Goal: Task Accomplishment & Management: Manage account settings

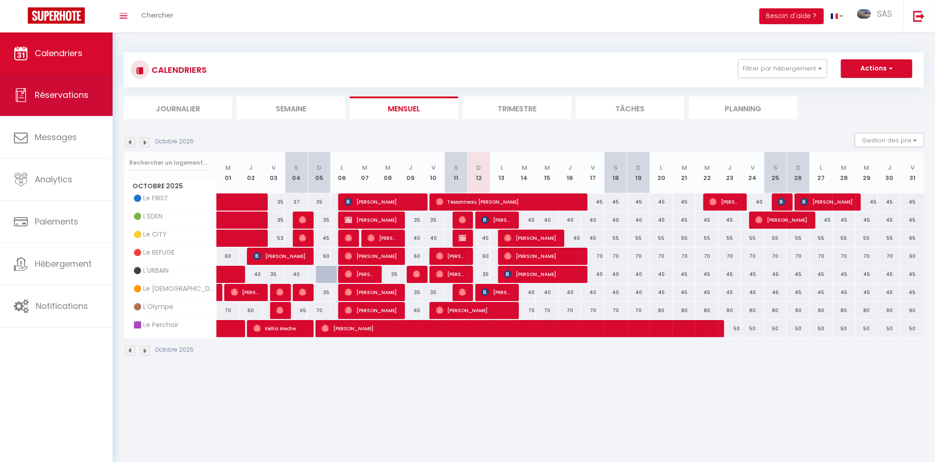
click at [49, 93] on span "Réservations" at bounding box center [62, 95] width 54 height 12
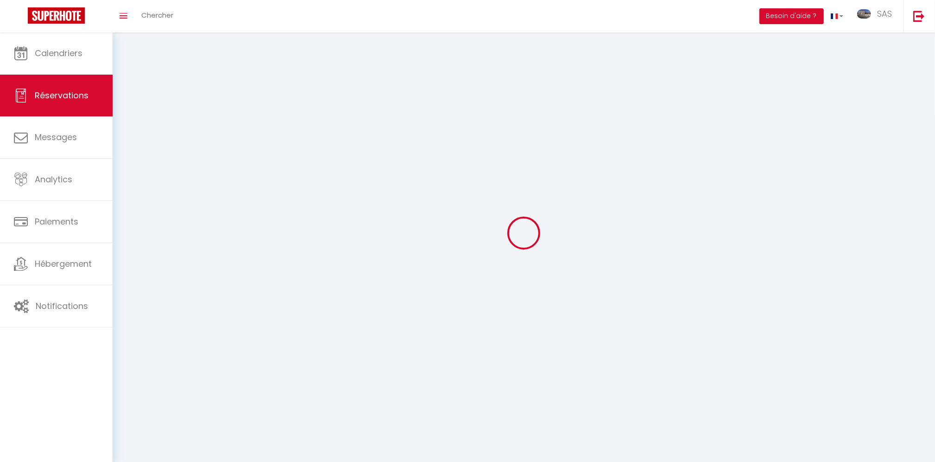
select select "all"
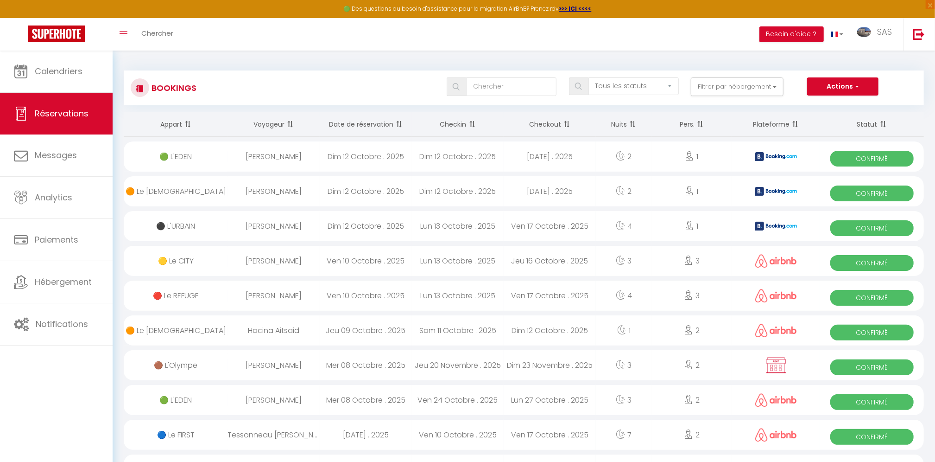
click at [299, 227] on div "[PERSON_NAME]" at bounding box center [274, 226] width 92 height 30
select select "OK"
select select "0"
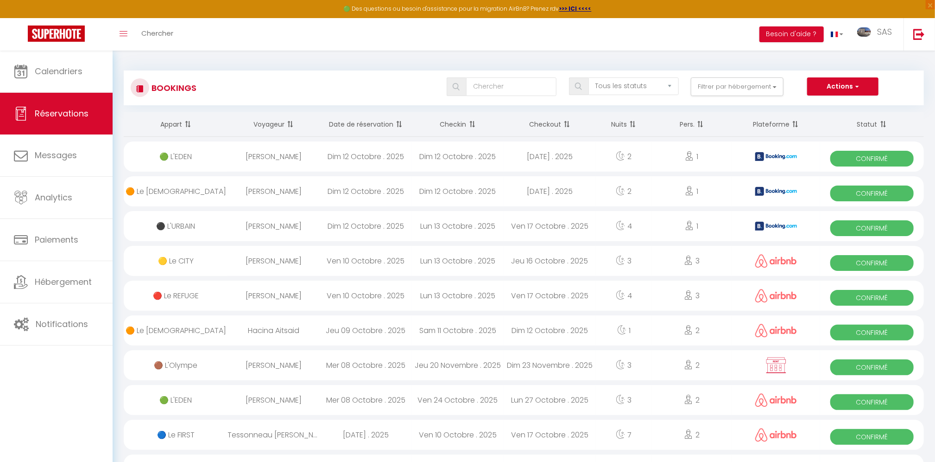
select select "1"
select select
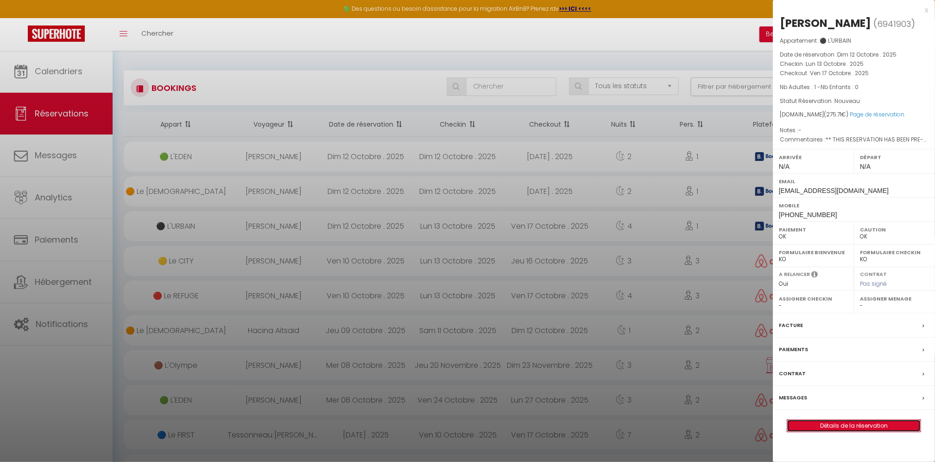
click at [848, 427] on link "Détails de la réservation" at bounding box center [853, 425] width 133 height 12
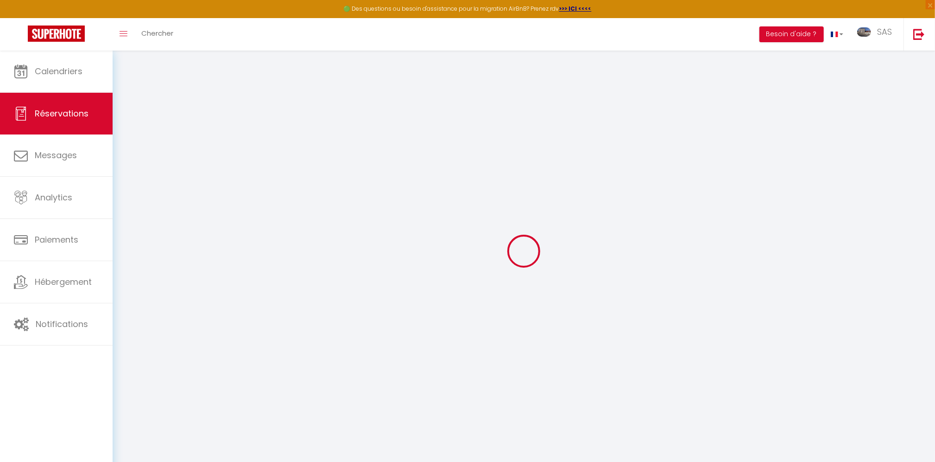
type input "David"
type input "PENSIER"
type input "dpensi.334306@guest.booking.com"
type input "+33662831101"
select select "FR"
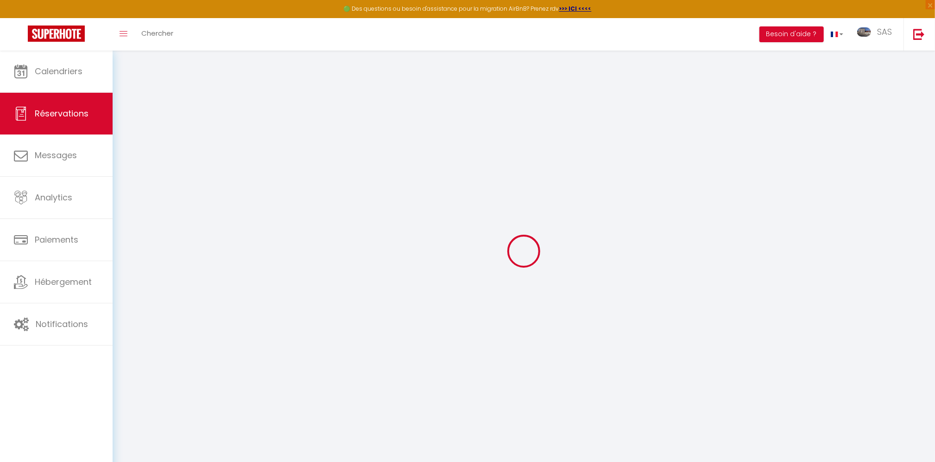
type input "45.73"
type input "3.86"
select select "8640"
select select "1"
select select
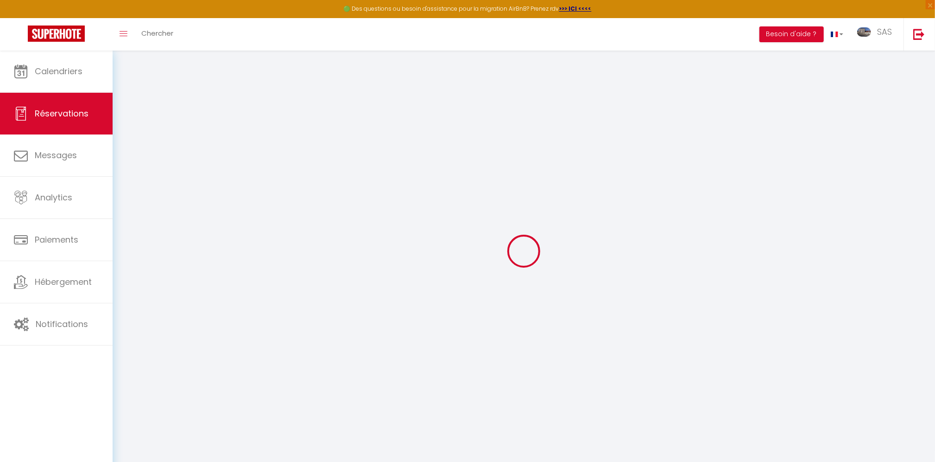
select select
type input "1"
select select "12"
select select "15"
type input "244"
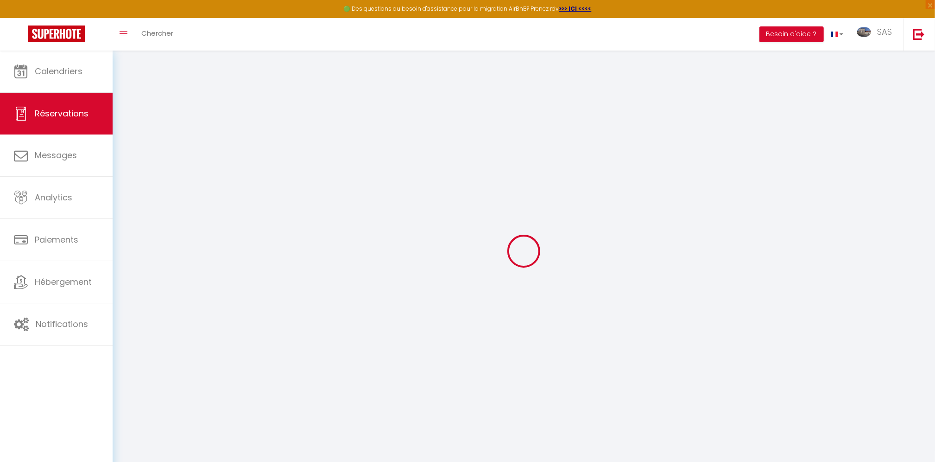
checkbox input "false"
type input "0"
select select "2"
type input "0"
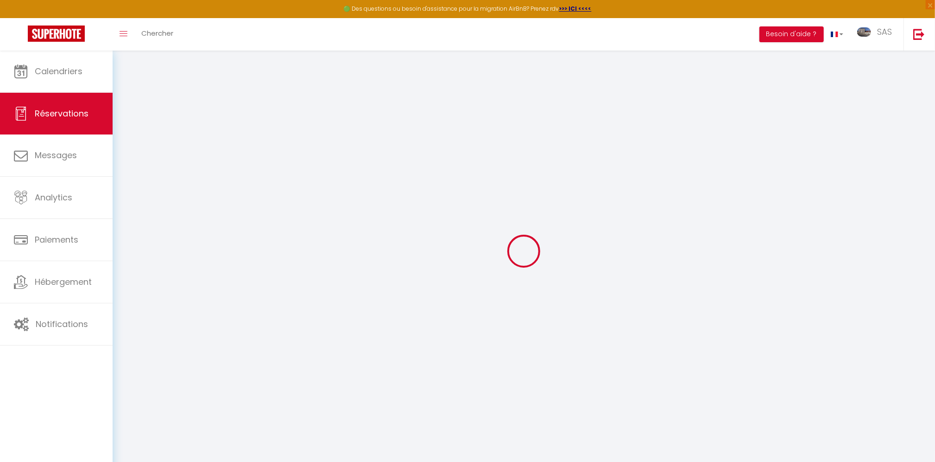
type input "0"
select select
checkbox input "false"
select select
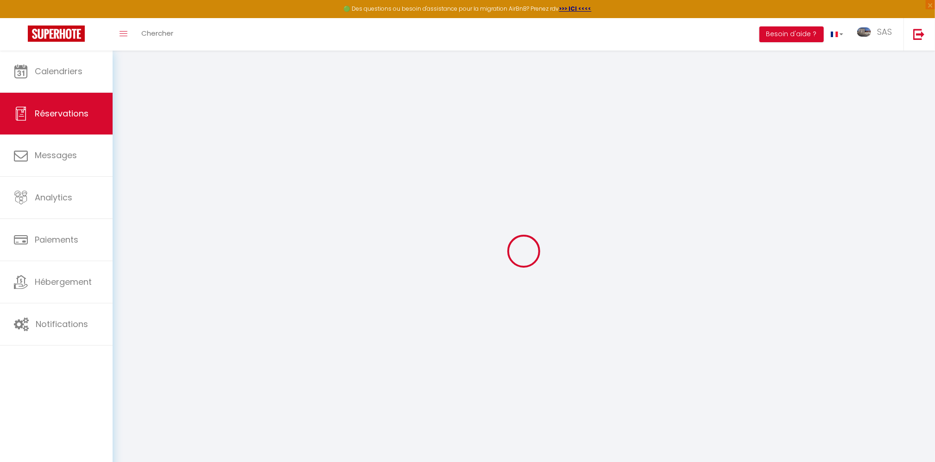
select select
checkbox input "false"
select select
checkbox input "false"
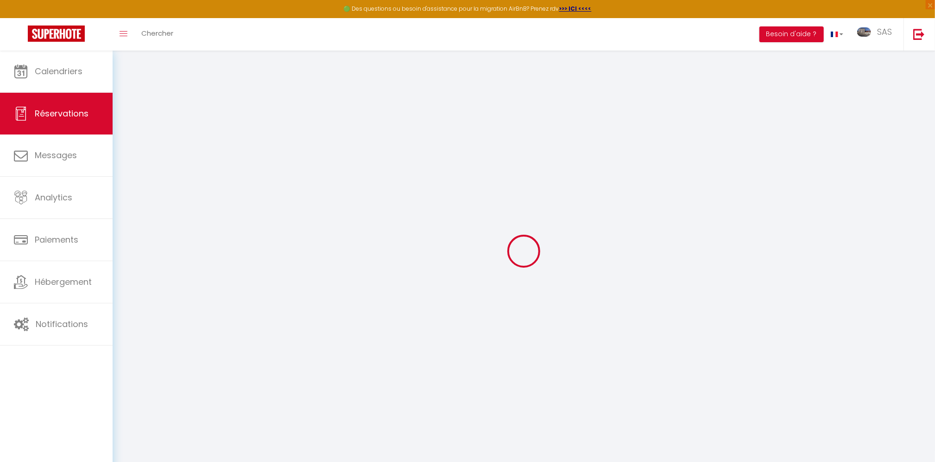
select select
checkbox input "false"
type textarea "** THIS RESERVATION HAS BEEN PRE-PAID ** BOOKING NOTE : Payment charge is EUR 3…"
type input "25"
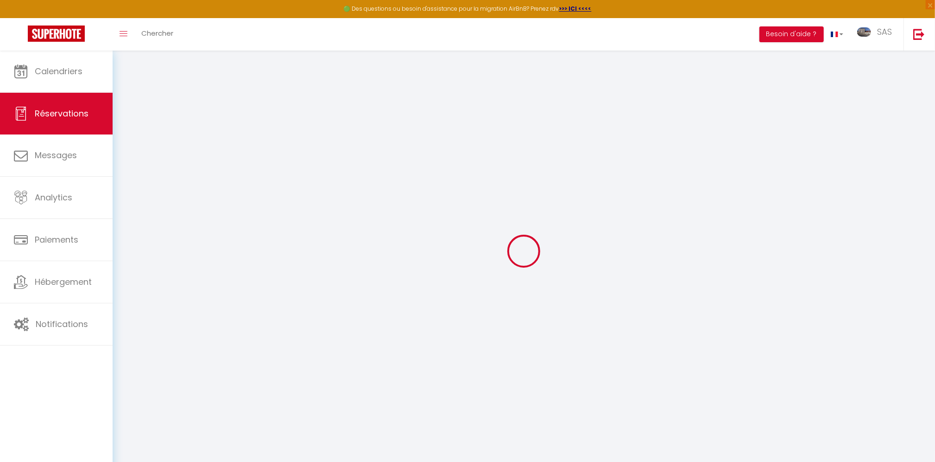
type input "6.71"
select select
checkbox input "false"
select select
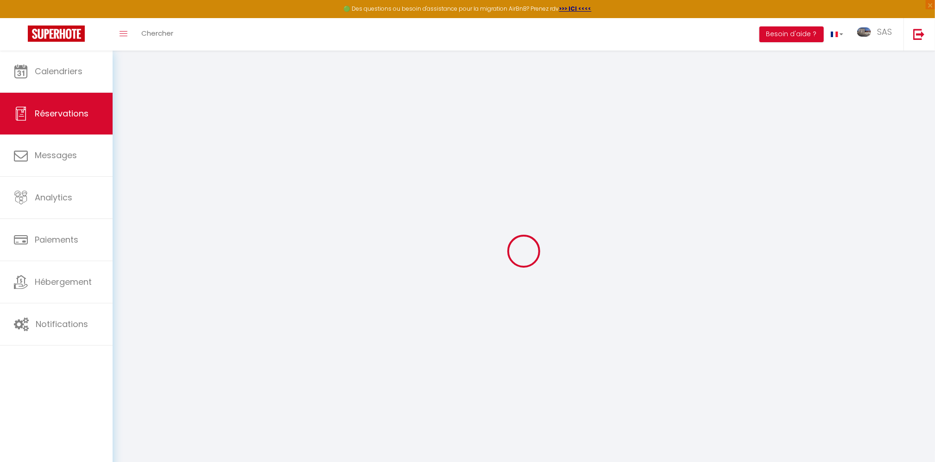
select select
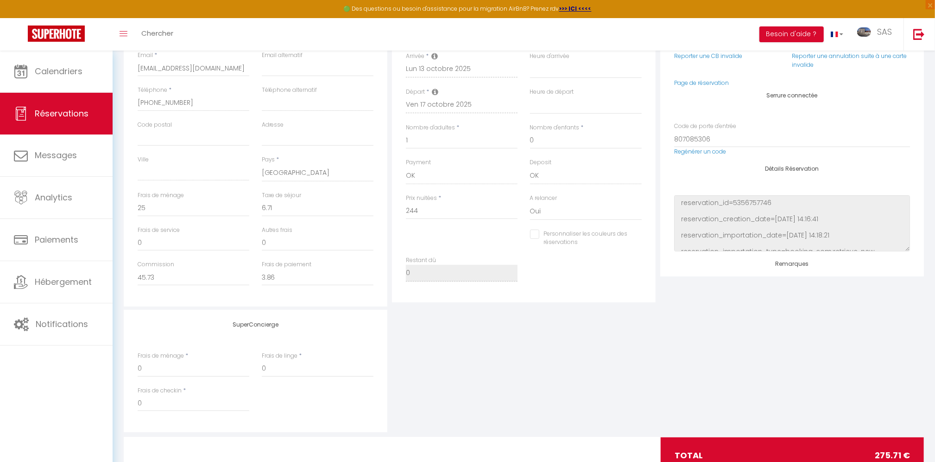
scroll to position [210, 0]
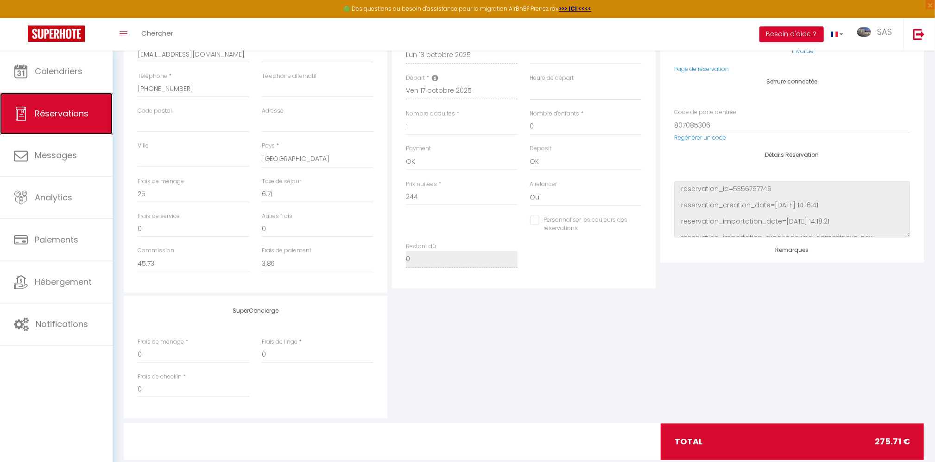
click at [43, 115] on span "Réservations" at bounding box center [62, 114] width 54 height 12
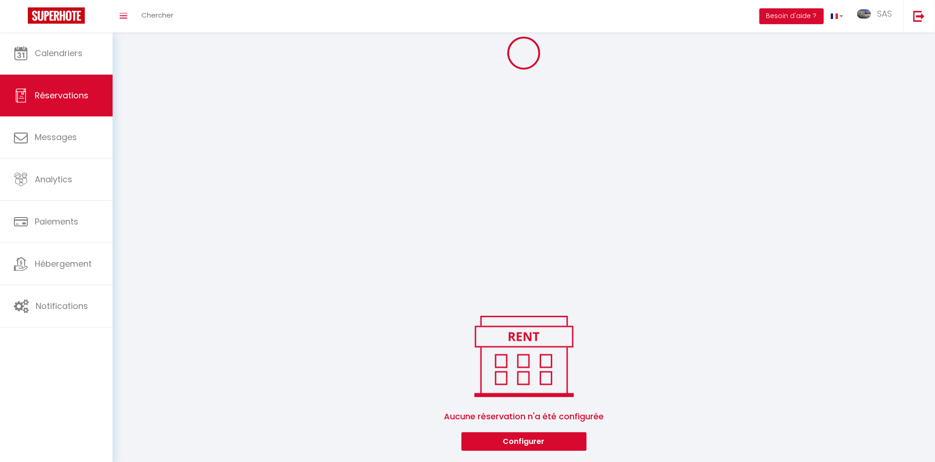
select select "all"
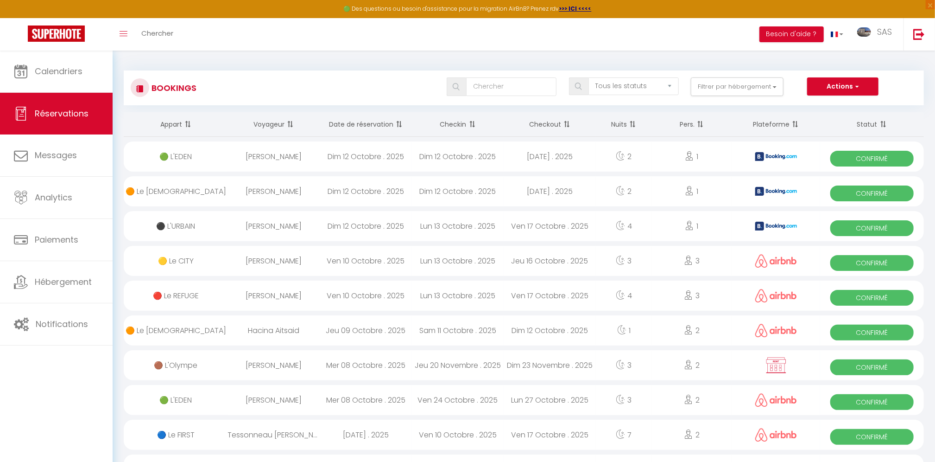
drag, startPoint x: 265, startPoint y: 227, endPoint x: 486, endPoint y: 193, distance: 223.7
click at [266, 227] on div "[PERSON_NAME]" at bounding box center [274, 226] width 92 height 30
select select "OK"
select select "0"
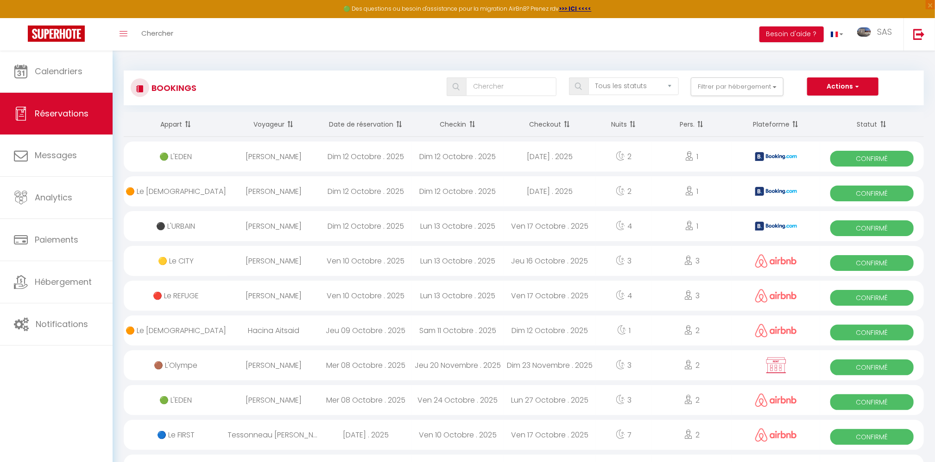
select select "0"
select select "1"
select select
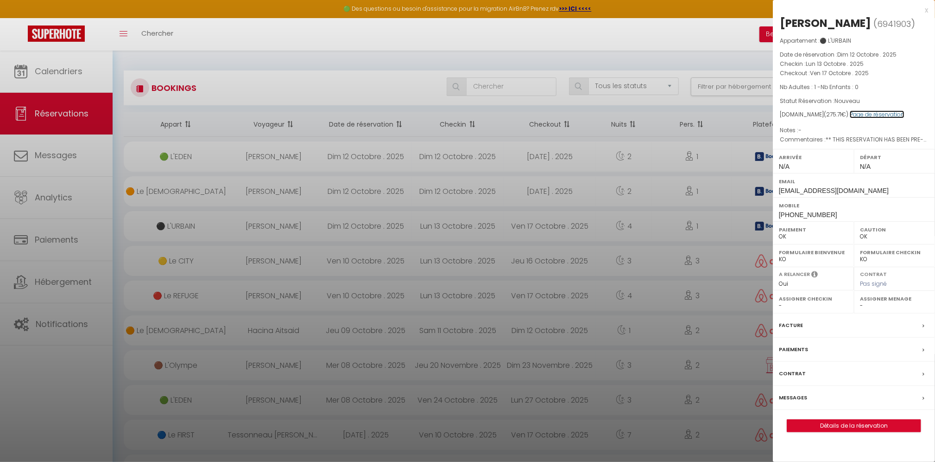
click at [889, 114] on link "Page de réservation" at bounding box center [877, 114] width 55 height 8
click at [270, 196] on div at bounding box center [467, 231] width 935 height 462
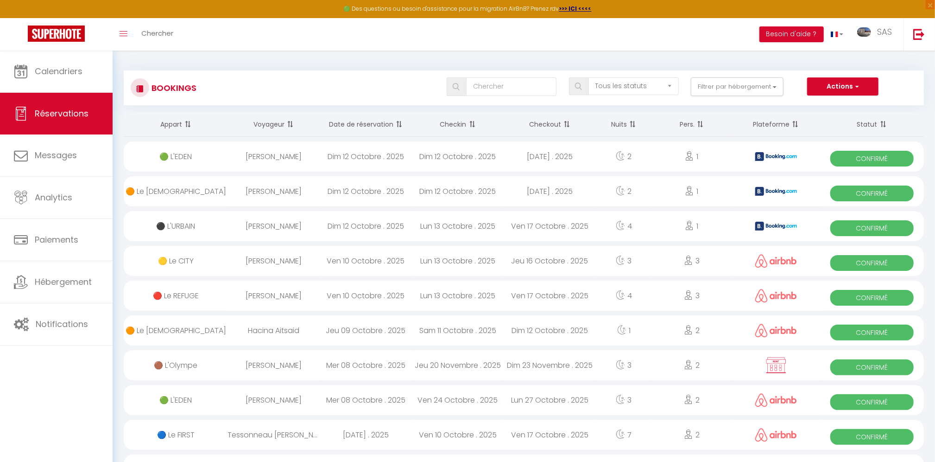
click at [270, 189] on div "[PERSON_NAME]" at bounding box center [274, 191] width 92 height 30
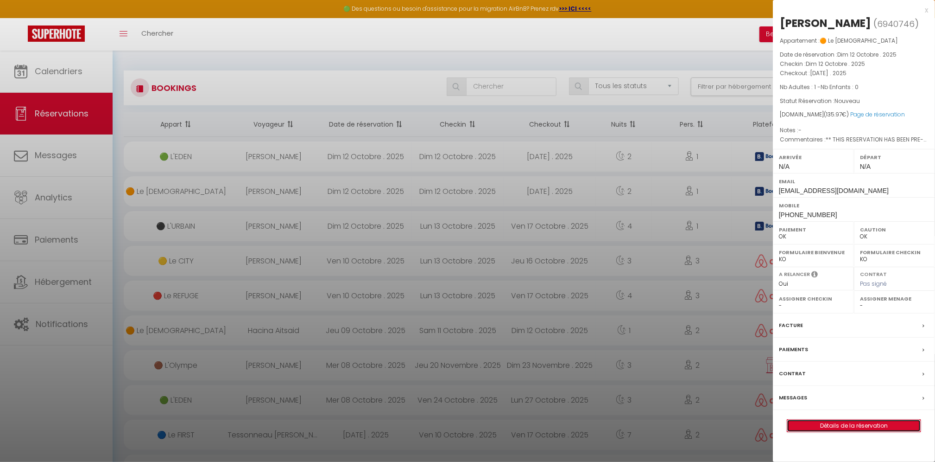
click at [828, 423] on link "Détails de la réservation" at bounding box center [853, 425] width 133 height 12
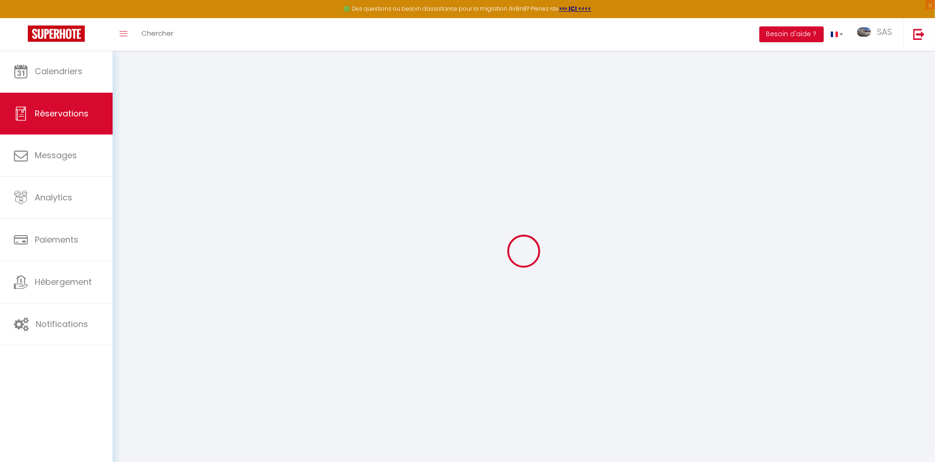
select select
checkbox input "false"
select select
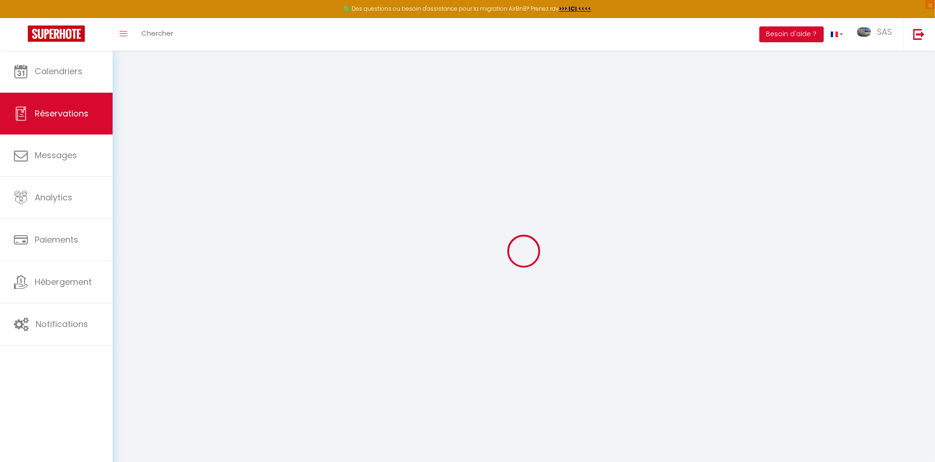
checkbox input "false"
select select
checkbox input "false"
type textarea "** THIS RESERVATION HAS BEEN PRE-PAID ** BOOKING NOTE : Payment charge is EUR 1…"
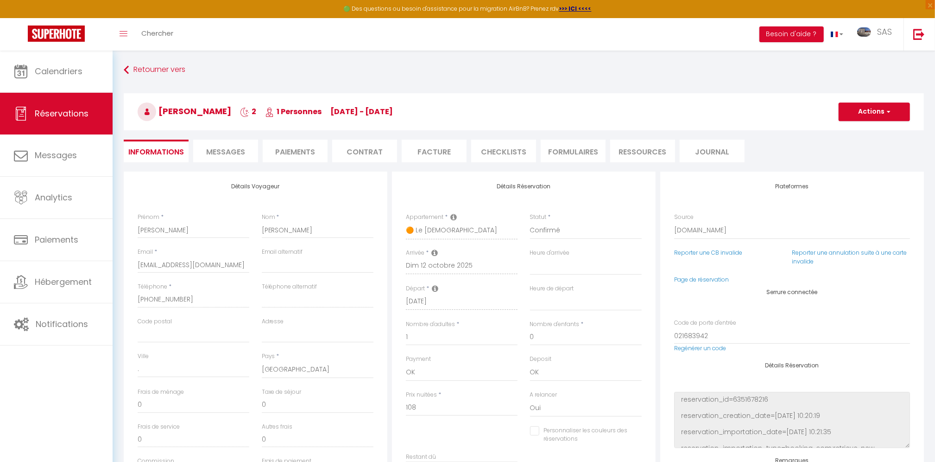
type input "25"
type input "2.97"
select select
checkbox input "false"
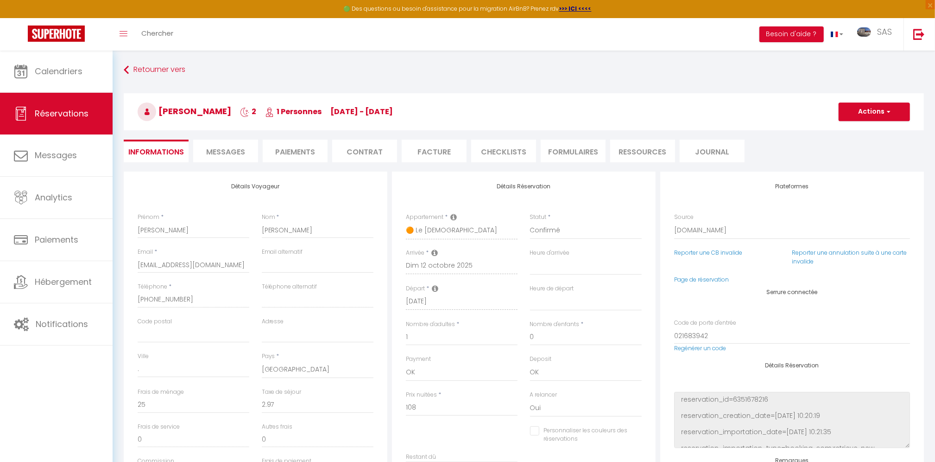
select select
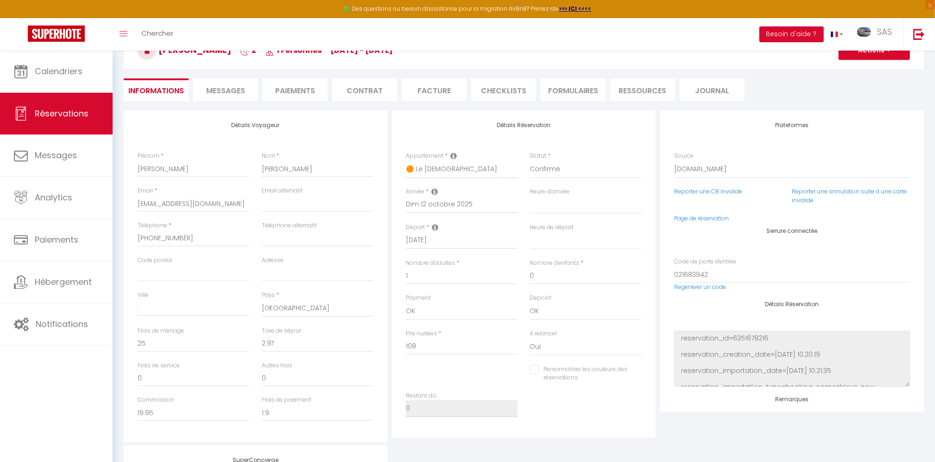
scroll to position [168, 0]
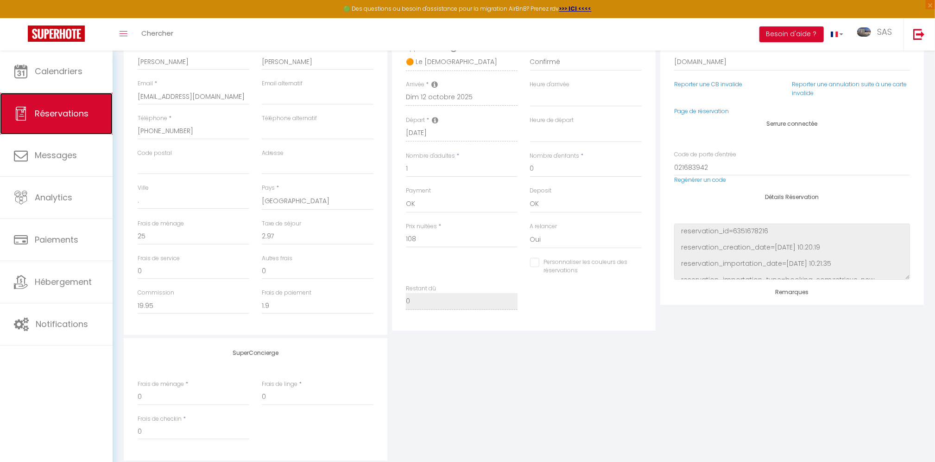
click at [57, 112] on span "Réservations" at bounding box center [62, 114] width 54 height 12
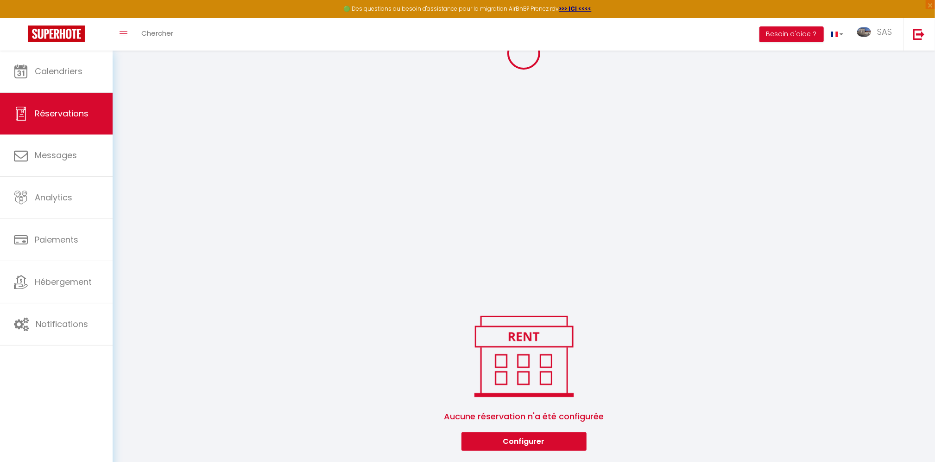
select select "all"
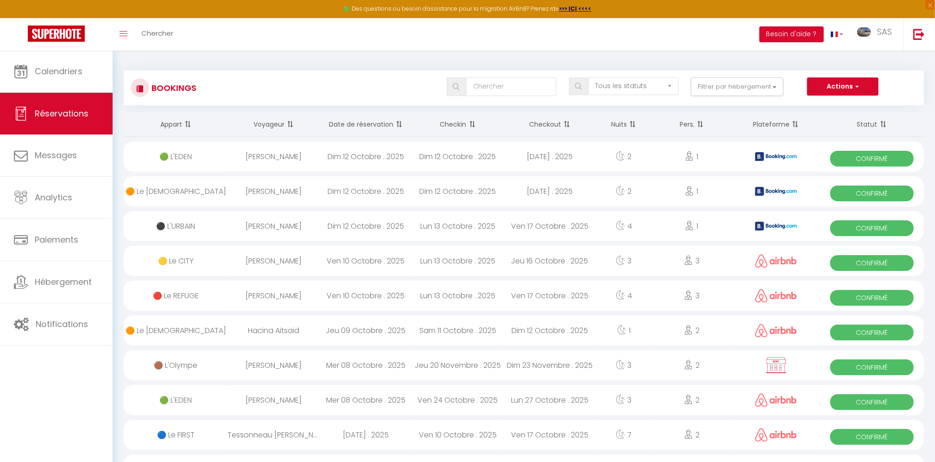
click at [283, 223] on div "[PERSON_NAME]" at bounding box center [274, 226] width 92 height 30
select select "OK"
select select "0"
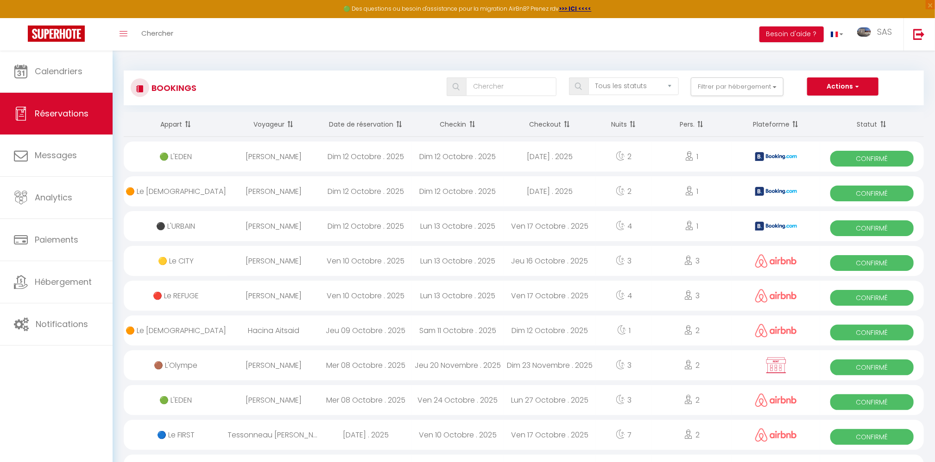
select select "1"
select select
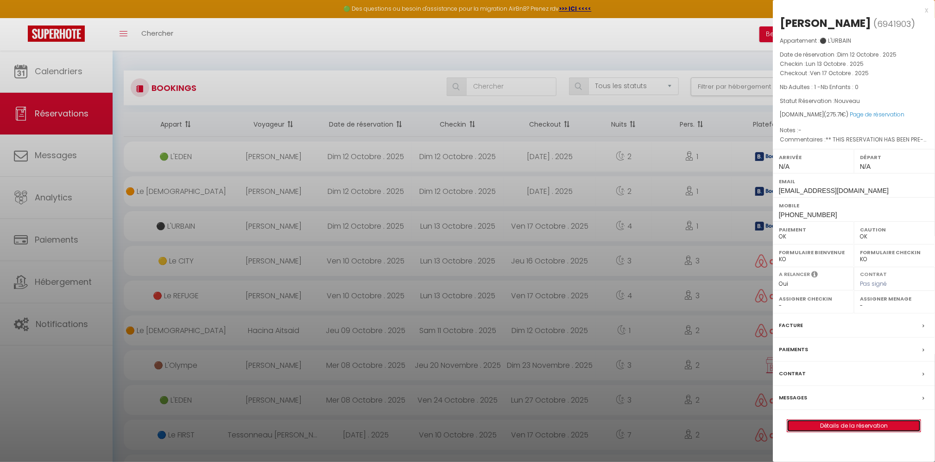
click at [870, 422] on link "Détails de la réservation" at bounding box center [853, 425] width 133 height 12
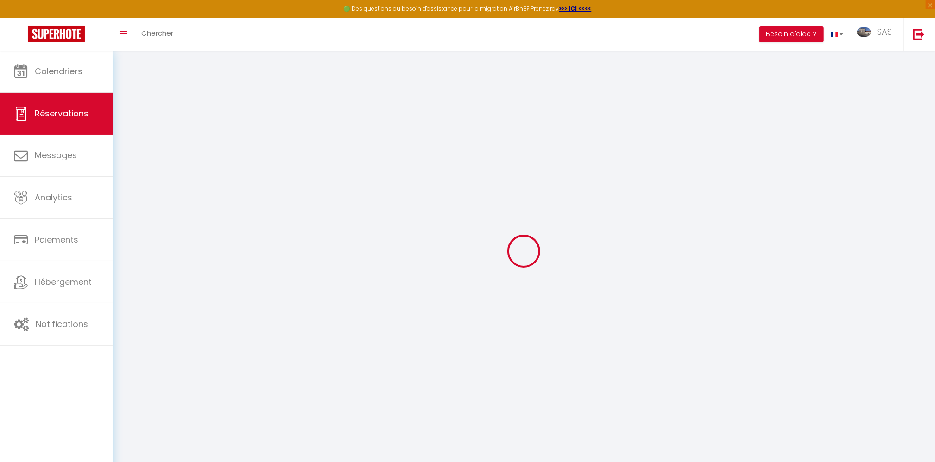
select select
checkbox input "false"
select select
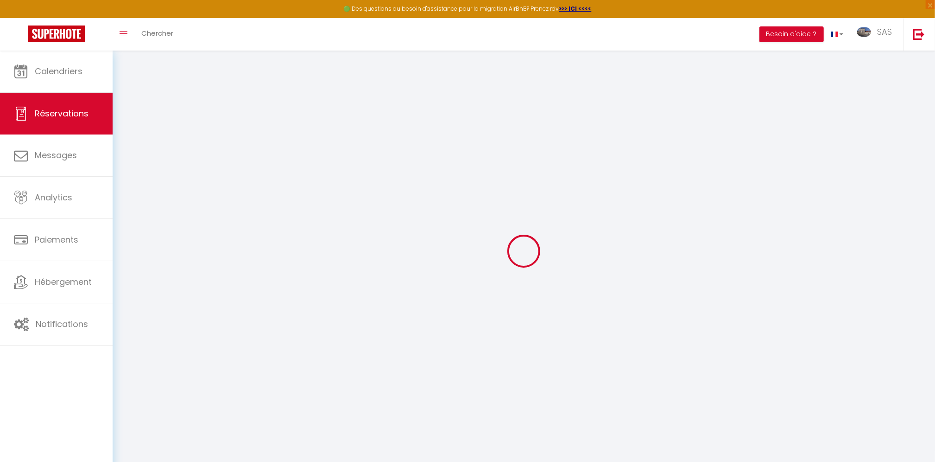
checkbox input "false"
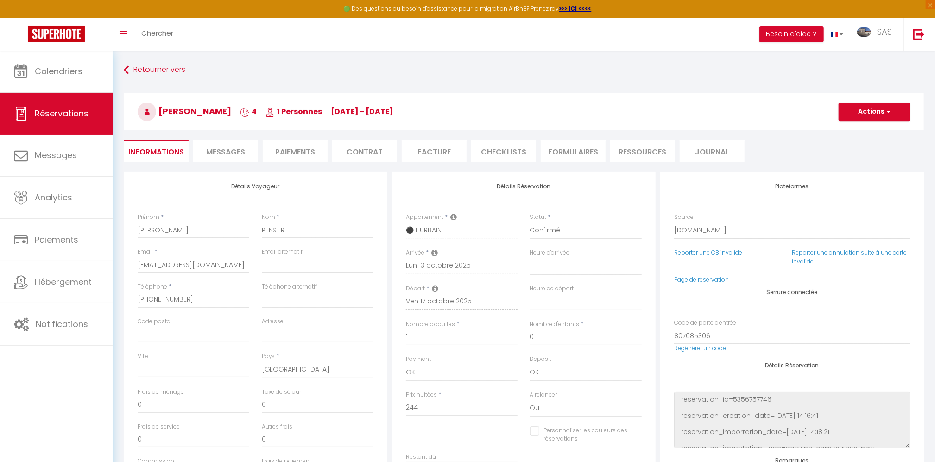
select select
checkbox input "false"
type textarea "** THIS RESERVATION HAS BEEN PRE-PAID ** BOOKING NOTE : Payment charge is EUR 3…"
type input "25"
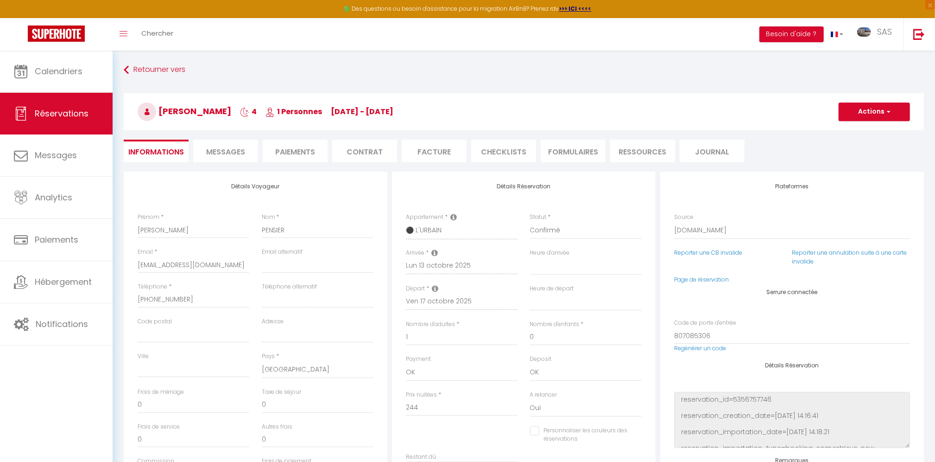
type input "6.71"
select select
checkbox input "false"
select select
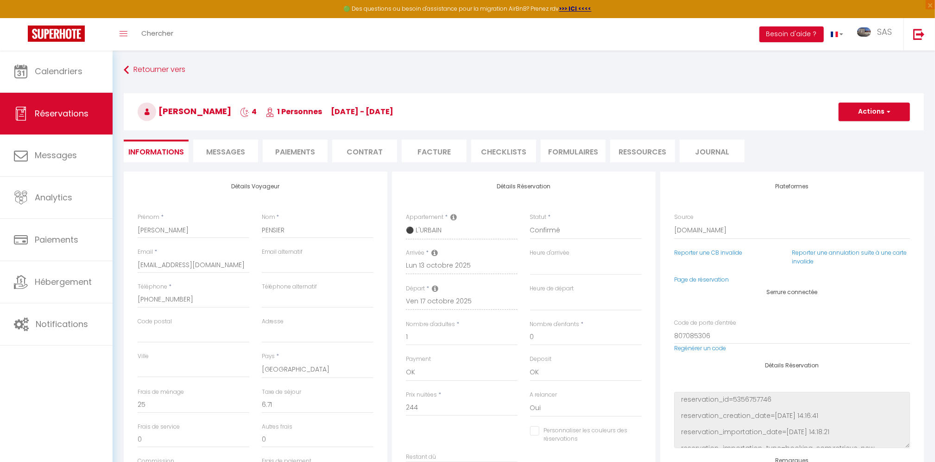
select select
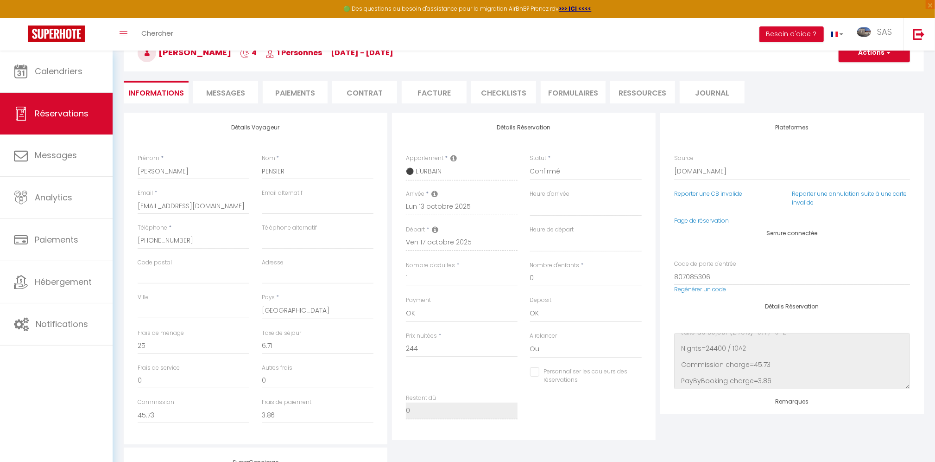
scroll to position [168, 0]
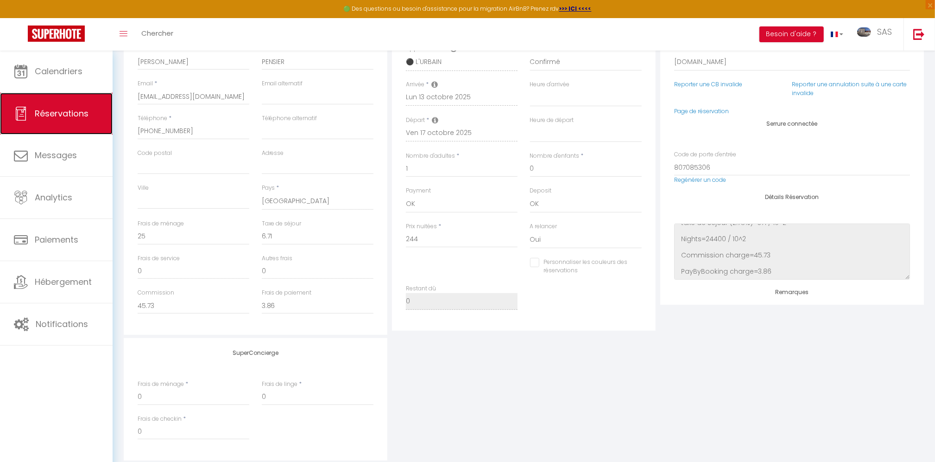
click at [66, 113] on span "Réservations" at bounding box center [62, 114] width 54 height 12
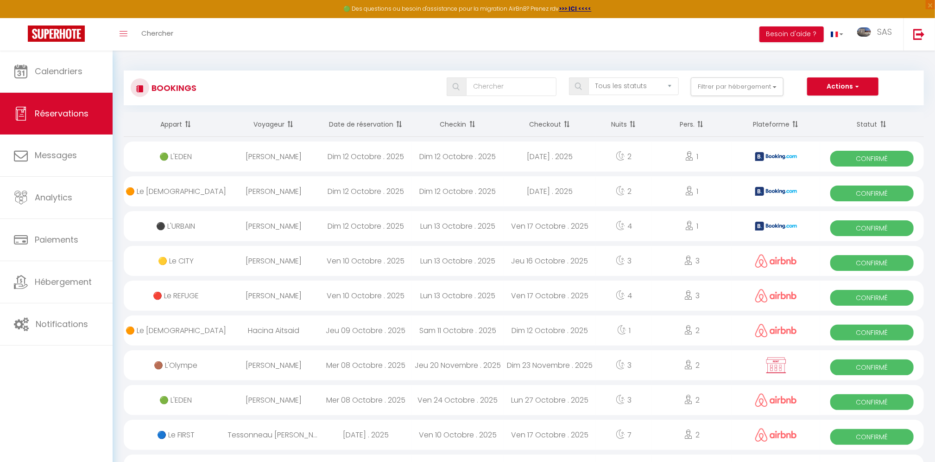
click at [263, 184] on div "[PERSON_NAME]" at bounding box center [274, 191] width 92 height 30
select select "OK"
select select "0"
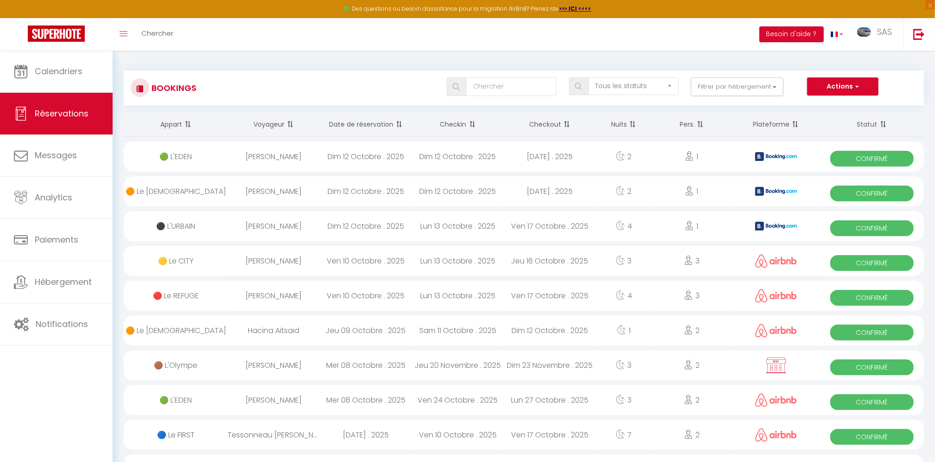
select select "1"
select select
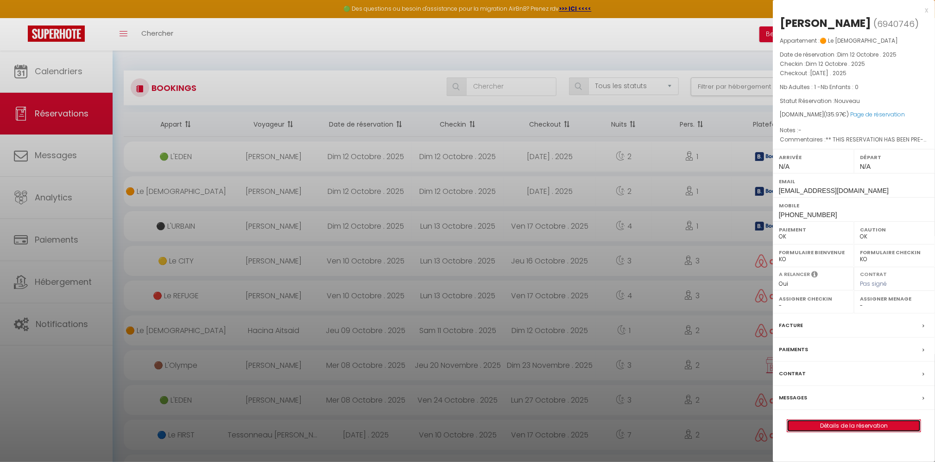
click at [894, 425] on link "Détails de la réservation" at bounding box center [853, 425] width 133 height 12
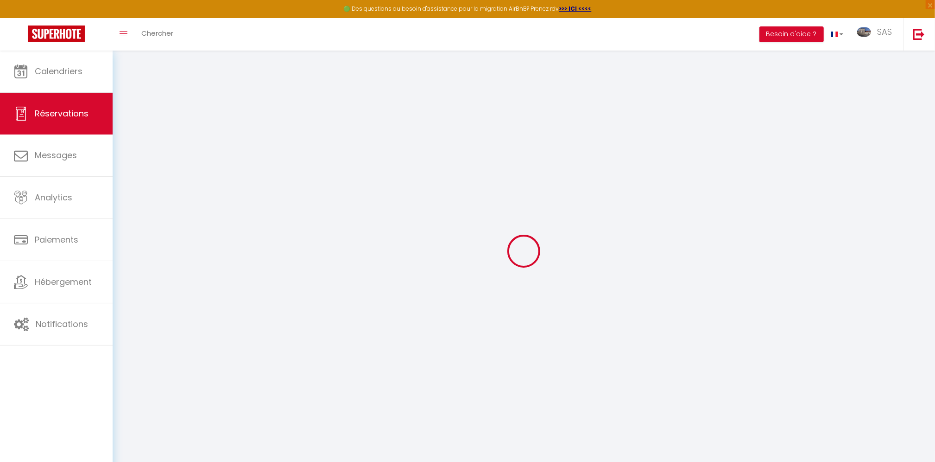
select select
checkbox input "false"
select select
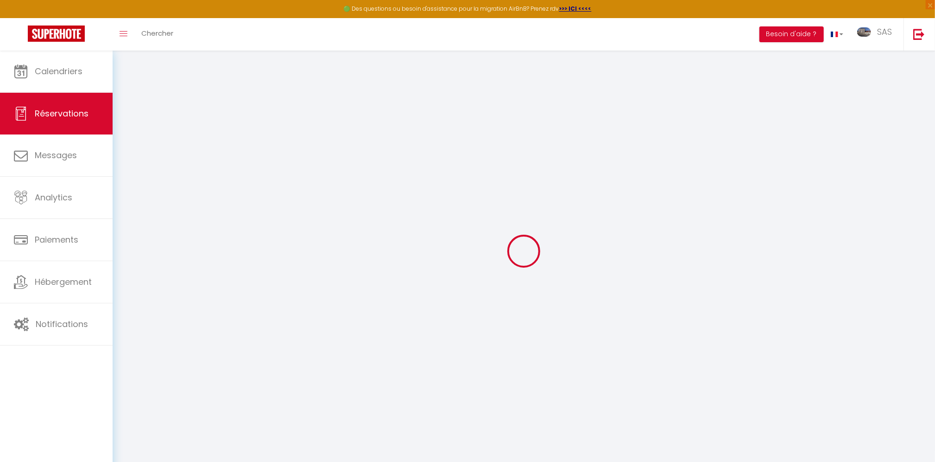
checkbox input "false"
type textarea "** THIS RESERVATION HAS BEEN PRE-PAID ** BOOKING NOTE : Payment charge is EUR 1…"
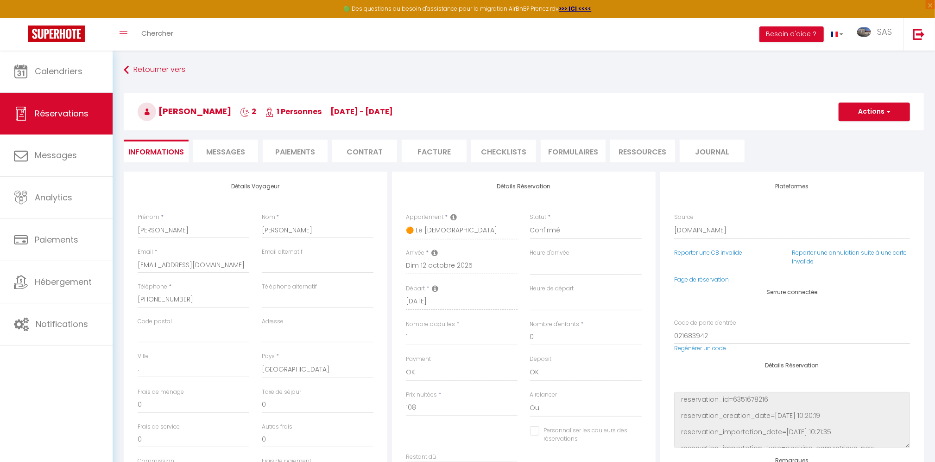
type input "25"
type input "2.97"
select select
checkbox input "false"
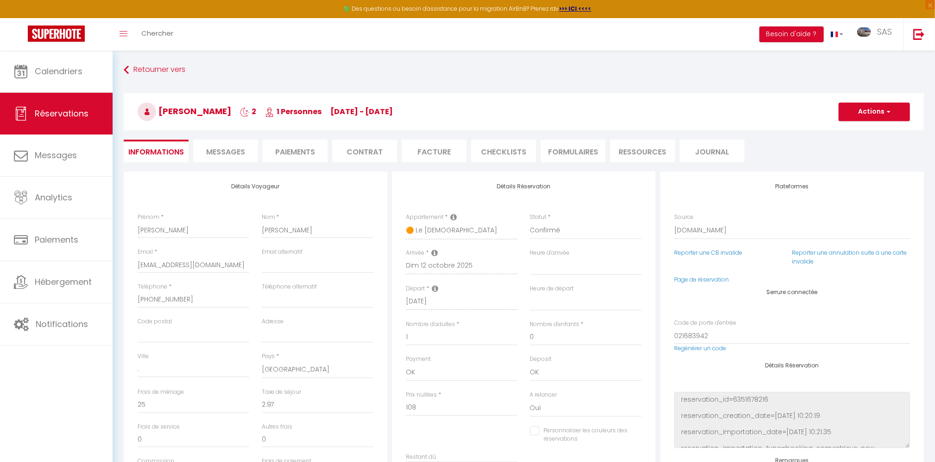
select select
checkbox input "false"
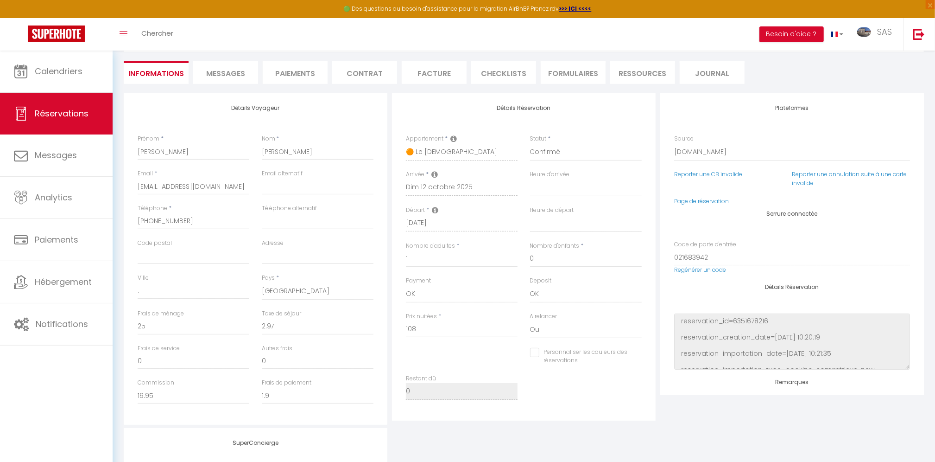
scroll to position [210, 0]
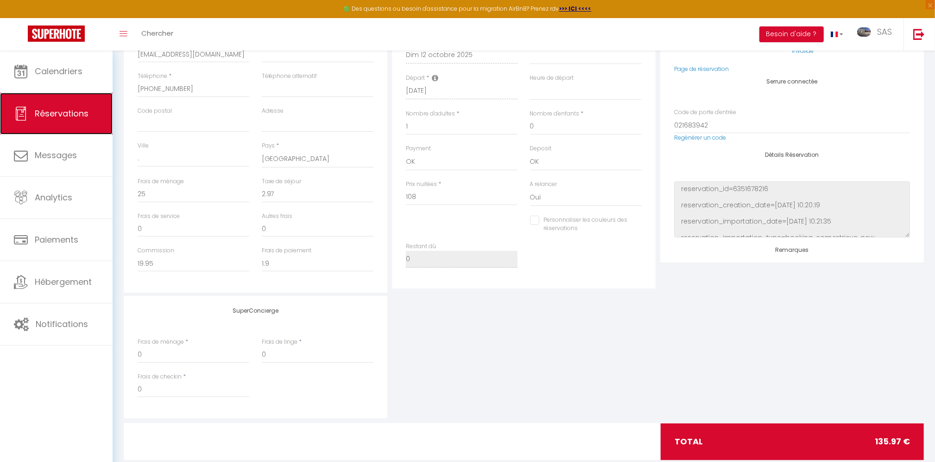
click at [59, 117] on span "Réservations" at bounding box center [62, 114] width 54 height 12
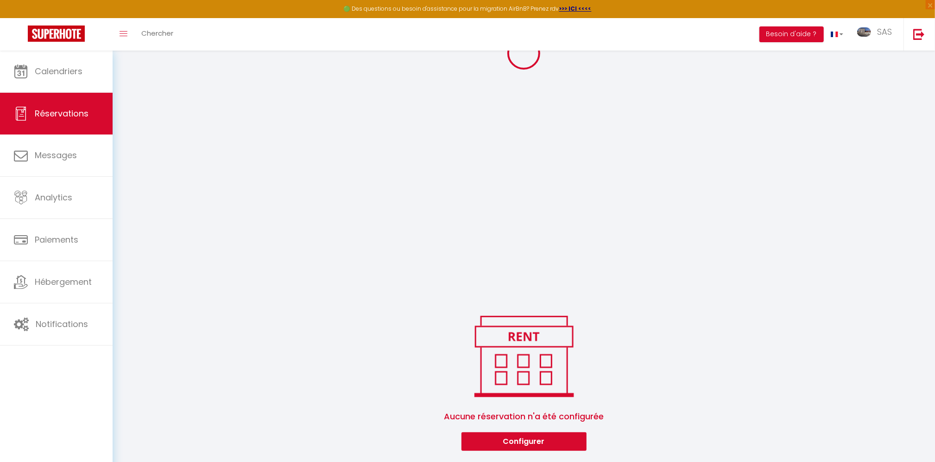
select select "all"
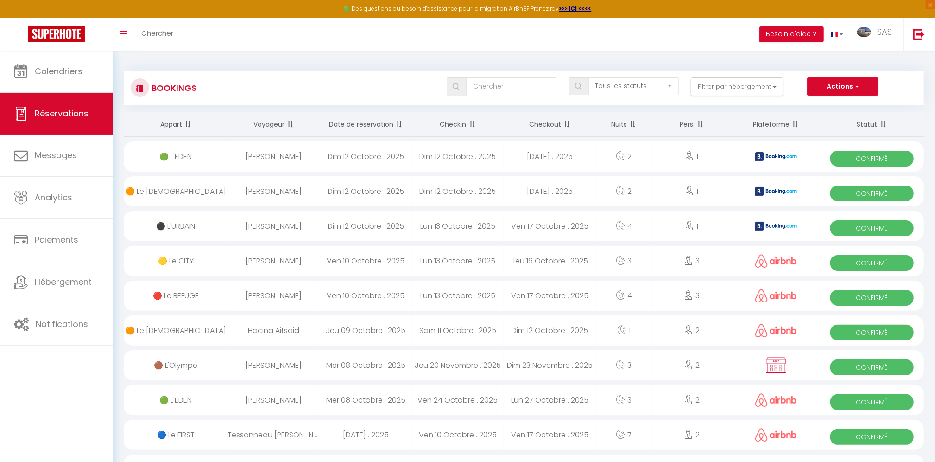
click at [258, 191] on div "[PERSON_NAME]" at bounding box center [274, 191] width 92 height 30
select select "OK"
select select "0"
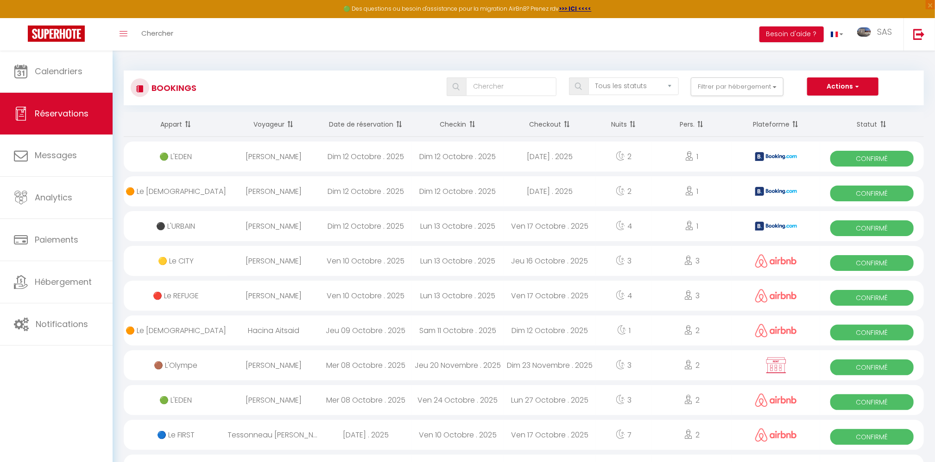
select select "1"
select select
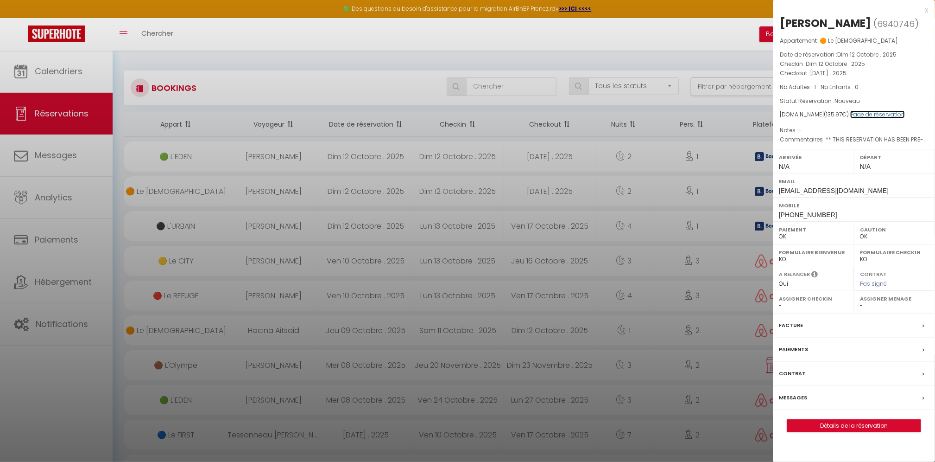
click at [867, 116] on link "Page de réservation" at bounding box center [877, 114] width 55 height 8
click at [260, 155] on div at bounding box center [467, 231] width 935 height 462
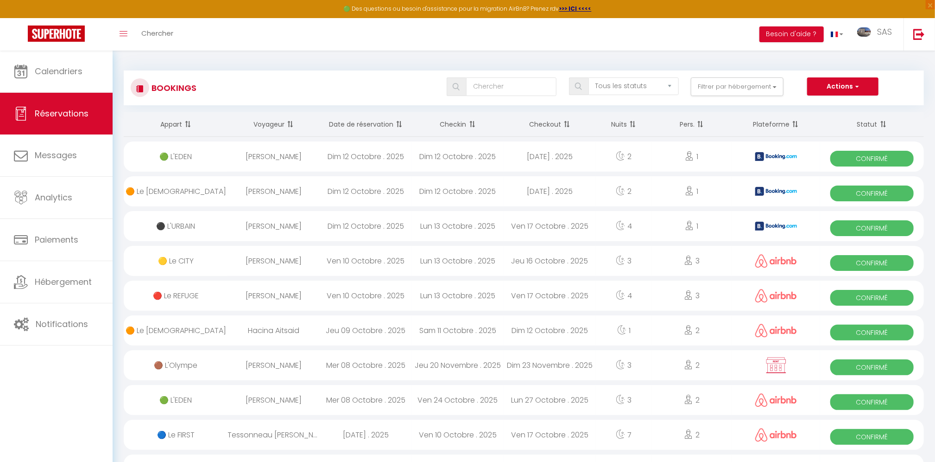
click at [323, 155] on div "Dim 12 Octobre . 2025" at bounding box center [366, 156] width 92 height 30
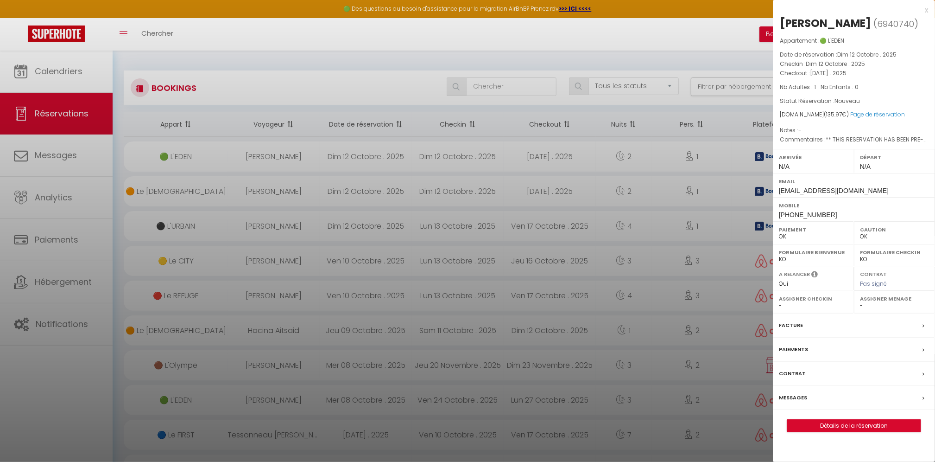
click at [55, 74] on div at bounding box center [467, 231] width 935 height 462
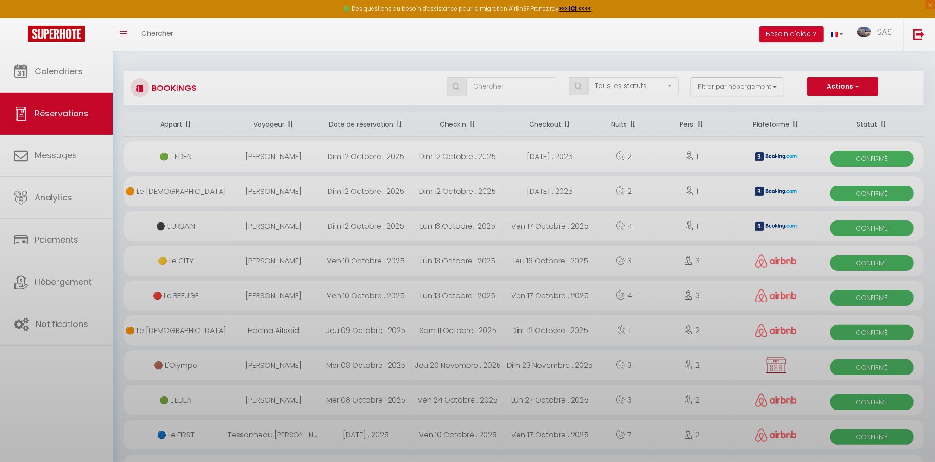
click at [55, 74] on div at bounding box center [467, 231] width 935 height 462
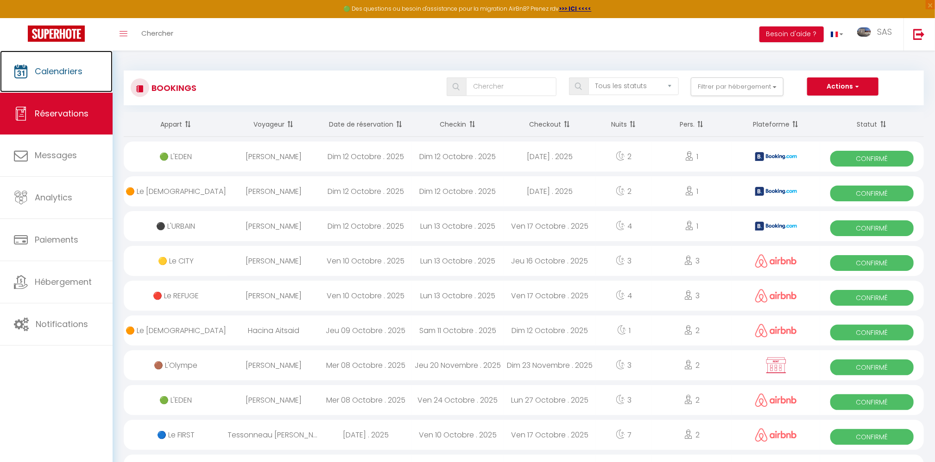
click at [55, 74] on span "Calendriers" at bounding box center [59, 71] width 48 height 12
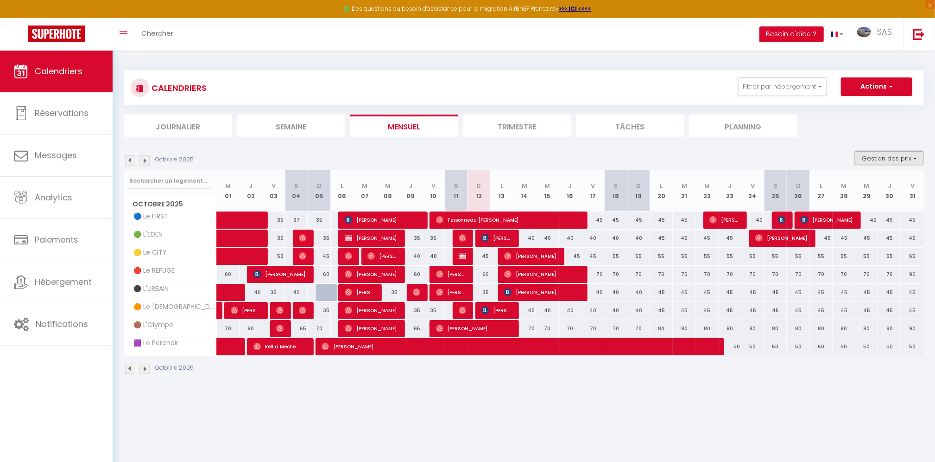
click at [875, 160] on button "Gestion des prix" at bounding box center [889, 158] width 69 height 14
click at [875, 186] on input "Nb Nuits minimum" at bounding box center [881, 186] width 83 height 9
checkbox input "true"
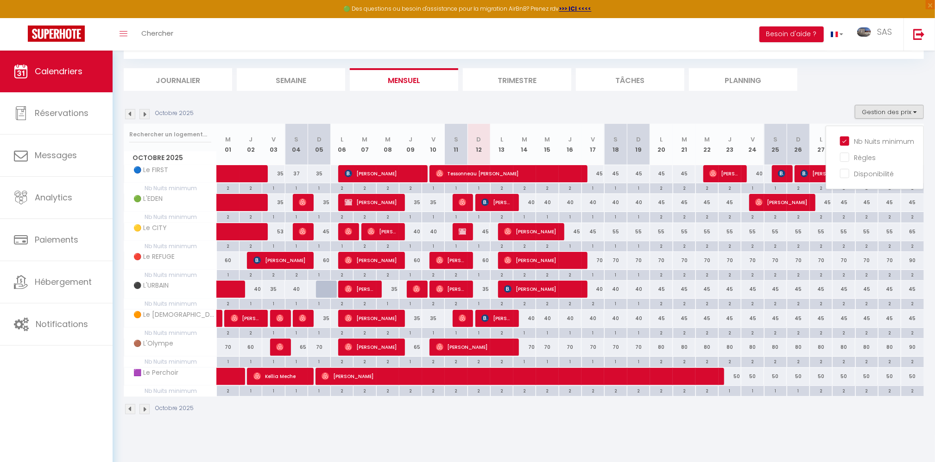
scroll to position [50, 0]
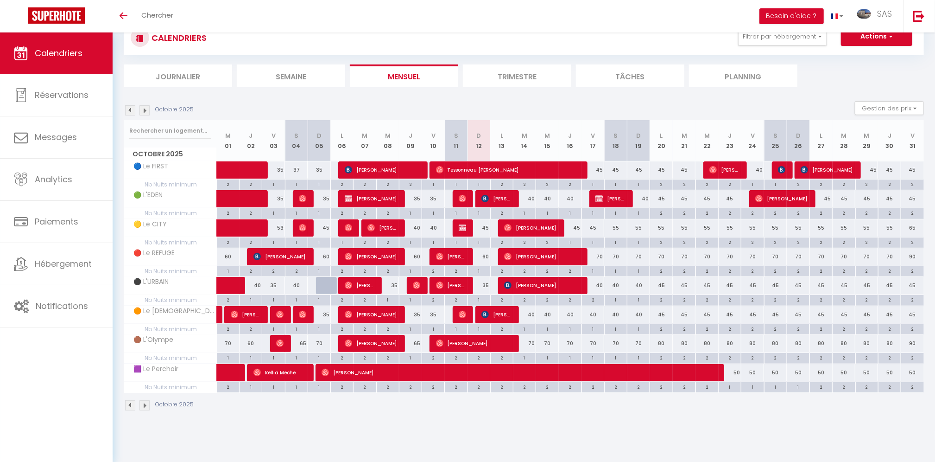
scroll to position [32, 0]
click at [614, 200] on span "[PERSON_NAME]" at bounding box center [610, 199] width 31 height 18
select select "OK"
select select "KO"
select select "0"
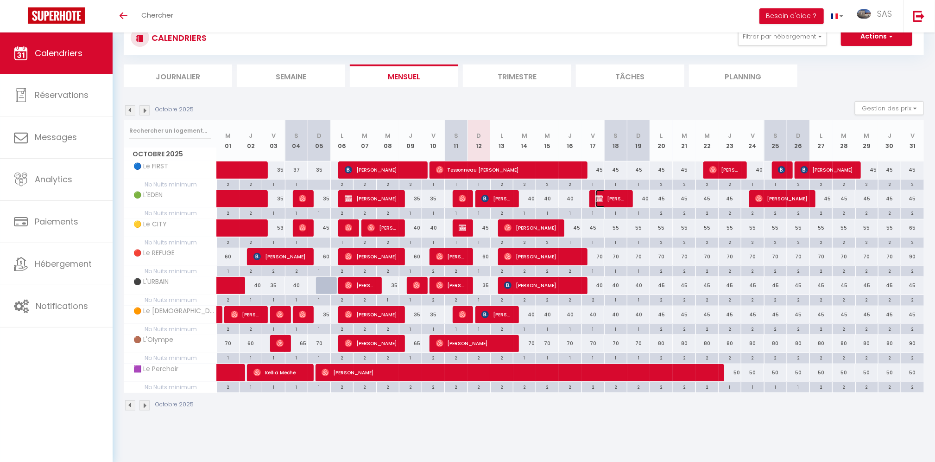
select select "0"
select select "1"
select select
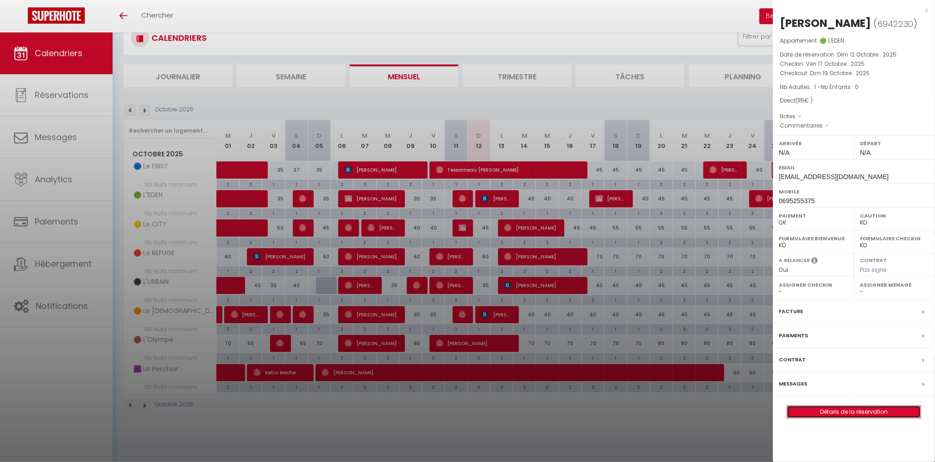
click at [877, 410] on link "Détails de la réservation" at bounding box center [853, 411] width 133 height 12
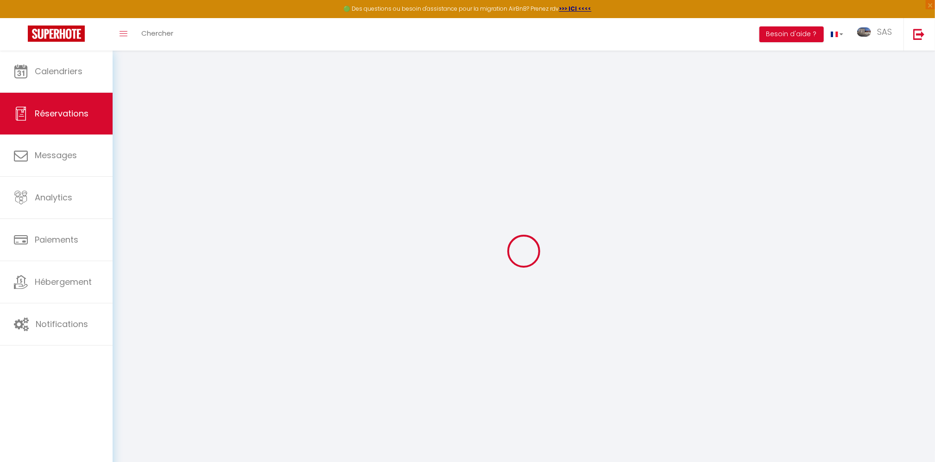
select select
checkbox input "false"
select select
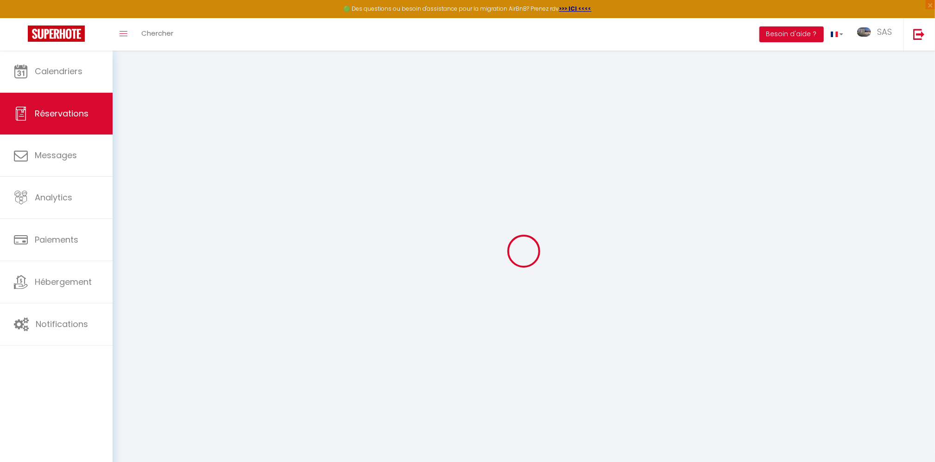
checkbox input "false"
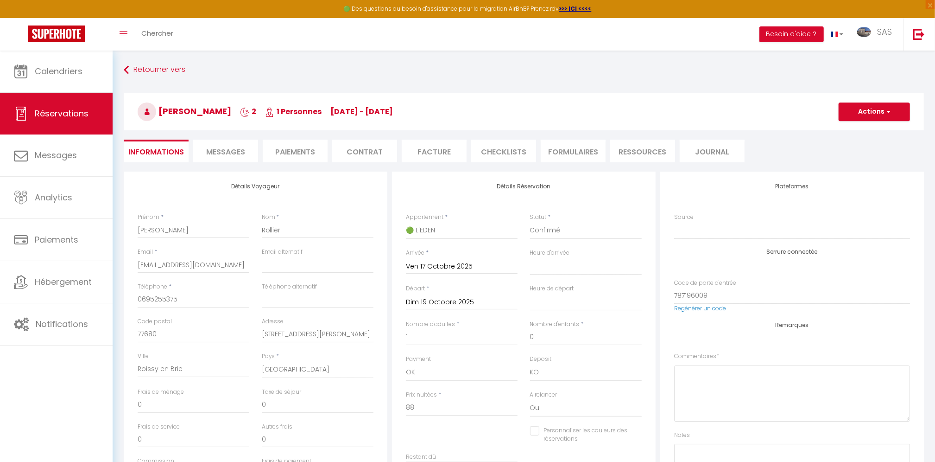
type input "25"
type input "2"
select select
checkbox input "false"
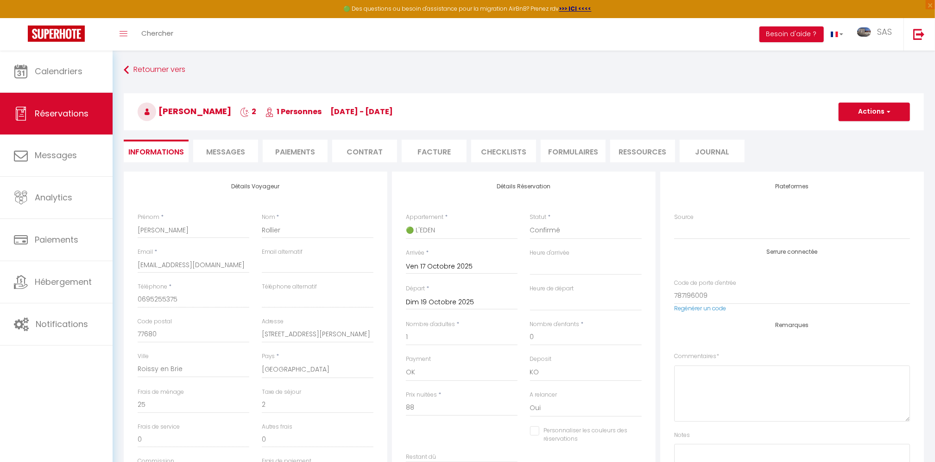
select select
click at [64, 116] on span "Réservations" at bounding box center [62, 114] width 54 height 12
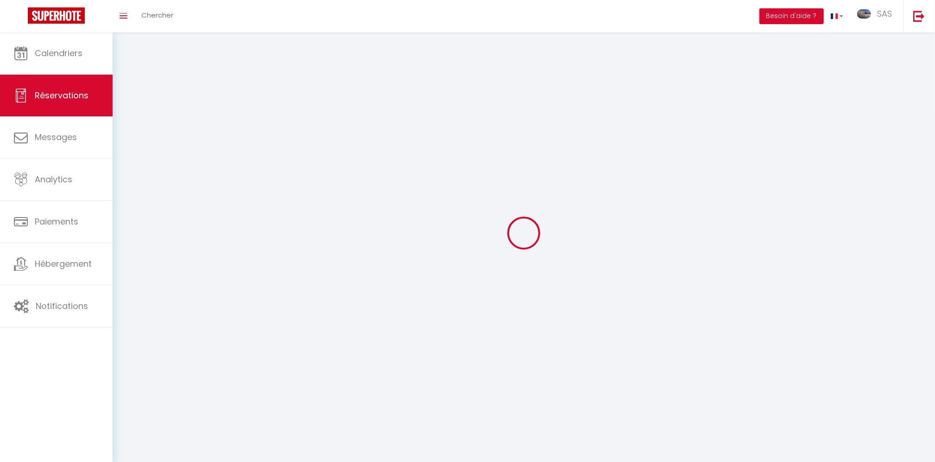
select select "all"
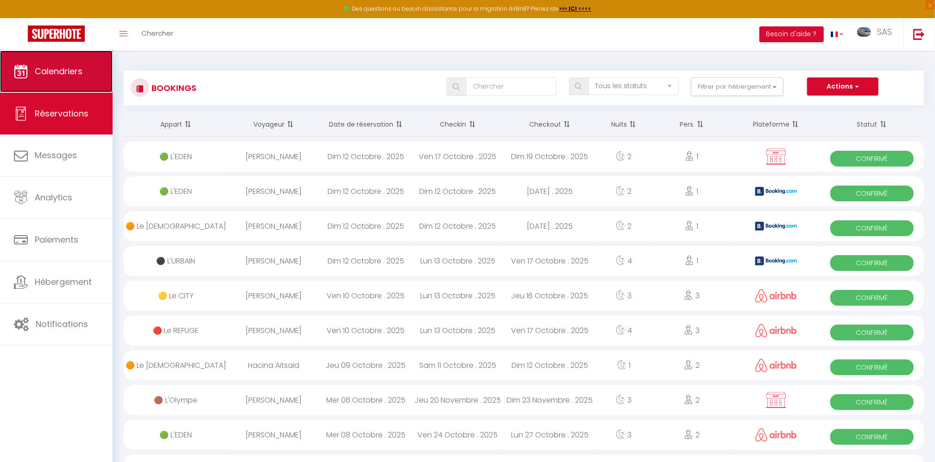
click at [59, 70] on span "Calendriers" at bounding box center [59, 71] width 48 height 12
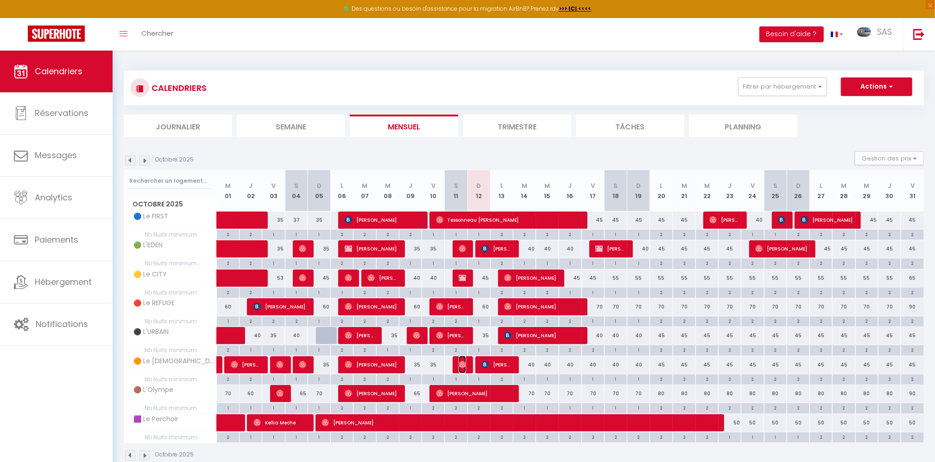
click at [462, 363] on img at bounding box center [462, 364] width 7 height 7
select select "OK"
select select "0"
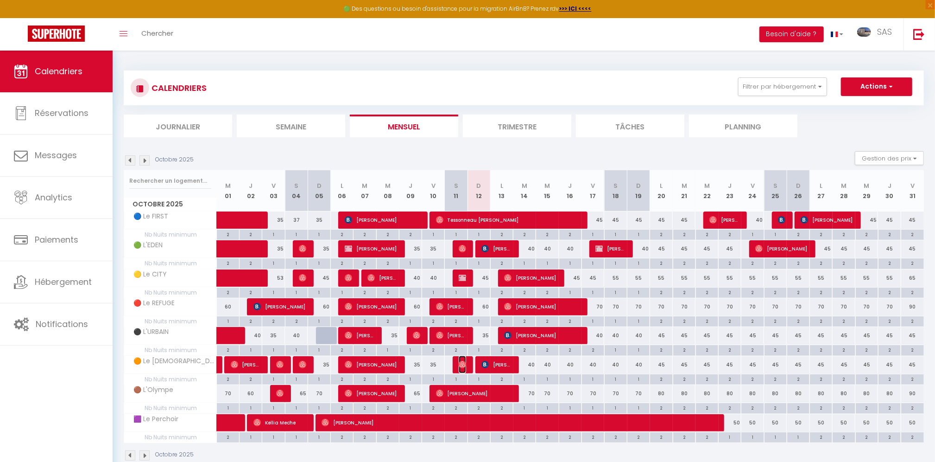
select select "1"
select select
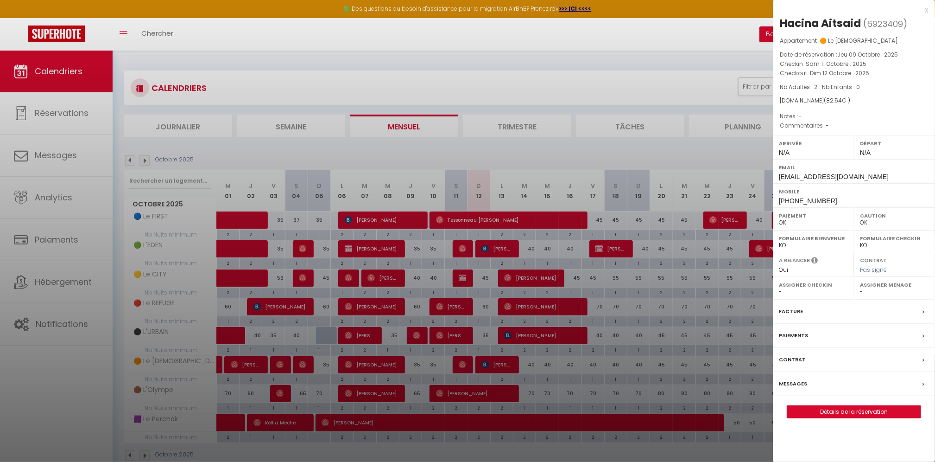
click at [566, 79] on div at bounding box center [467, 231] width 935 height 462
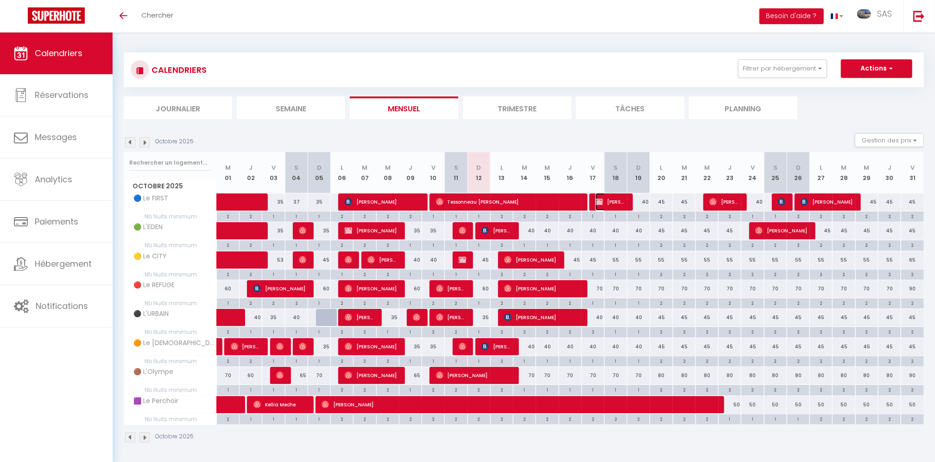
click at [614, 202] on span "[PERSON_NAME]" at bounding box center [610, 202] width 31 height 18
select select "OK"
select select "KO"
select select "0"
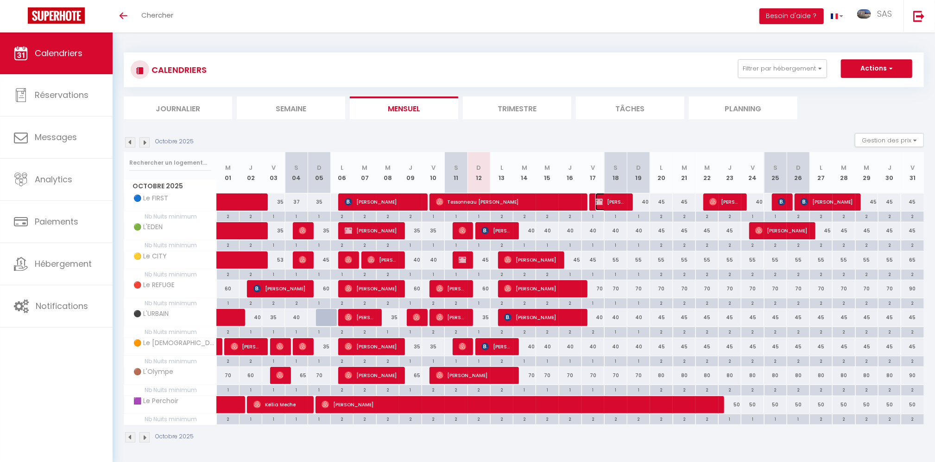
select select "1"
select select
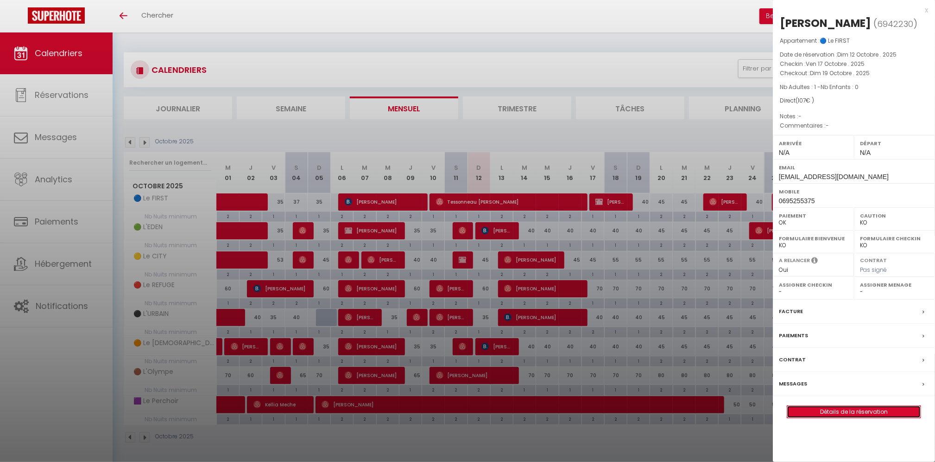
click at [871, 412] on link "Détails de la réservation" at bounding box center [853, 411] width 133 height 12
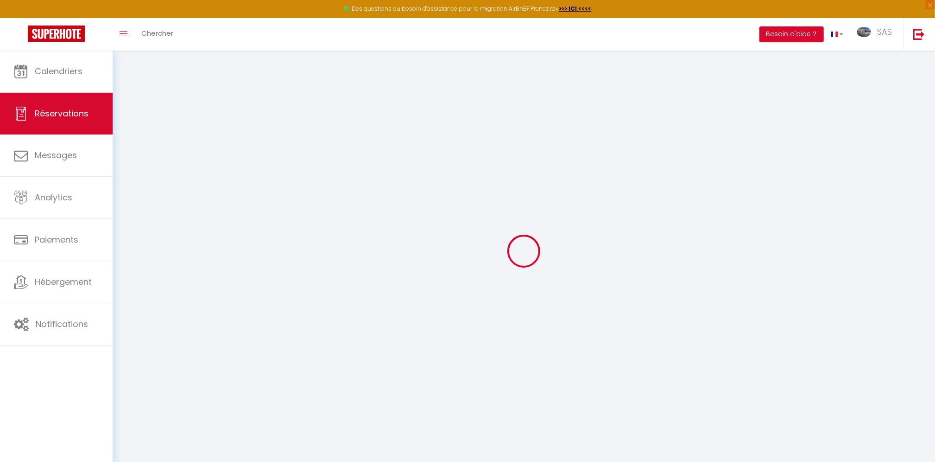
select select
checkbox input "false"
select select
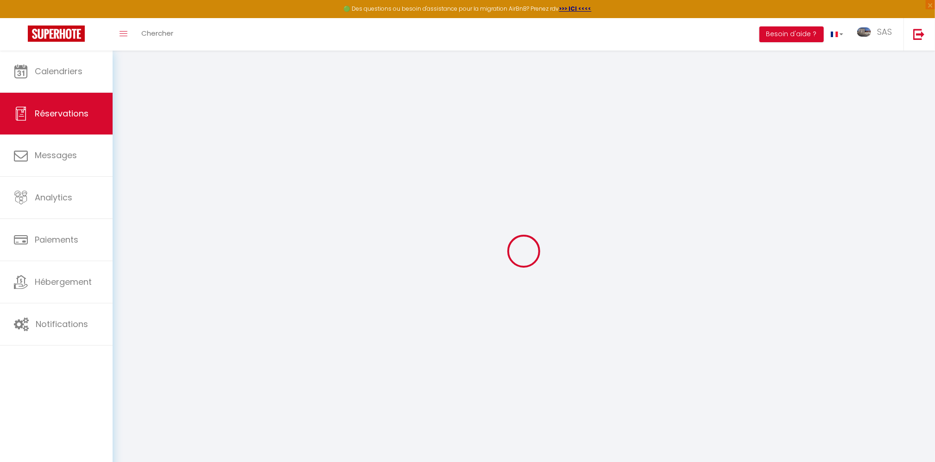
checkbox input "false"
select select
checkbox input "false"
type input "25"
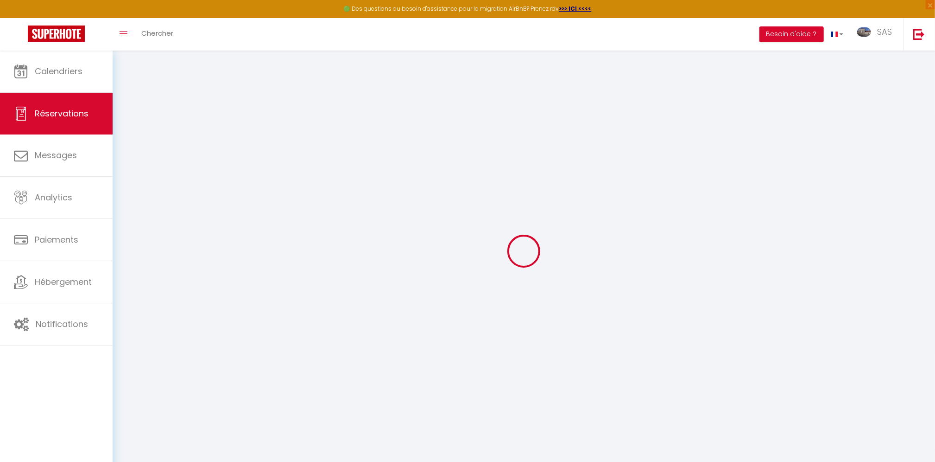
type input "2"
select select
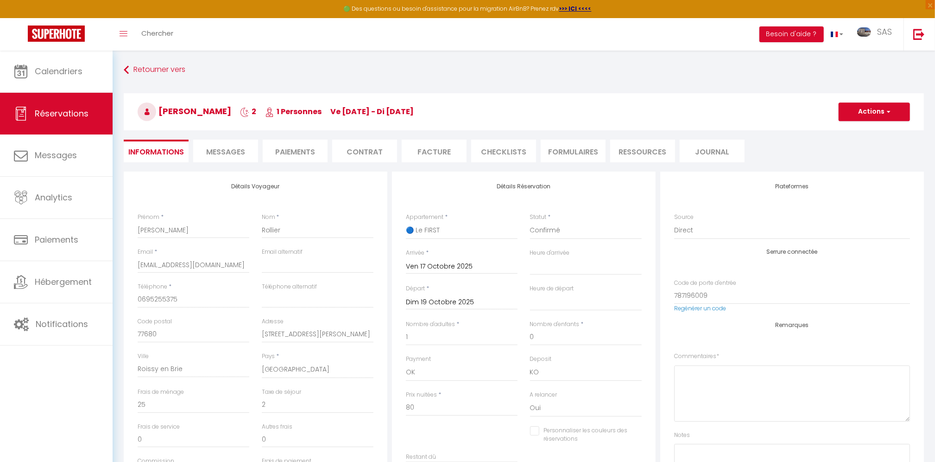
checkbox input "false"
select select
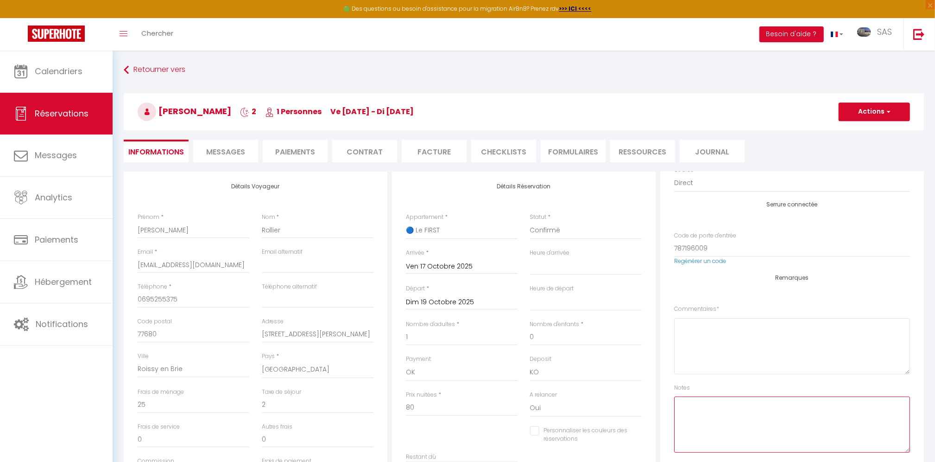
click at [746, 408] on textarea at bounding box center [792, 424] width 236 height 56
type textarea "Il a réservé le B, mais Fy l'a déplacé dans le A"
